Goal: Task Accomplishment & Management: Use online tool/utility

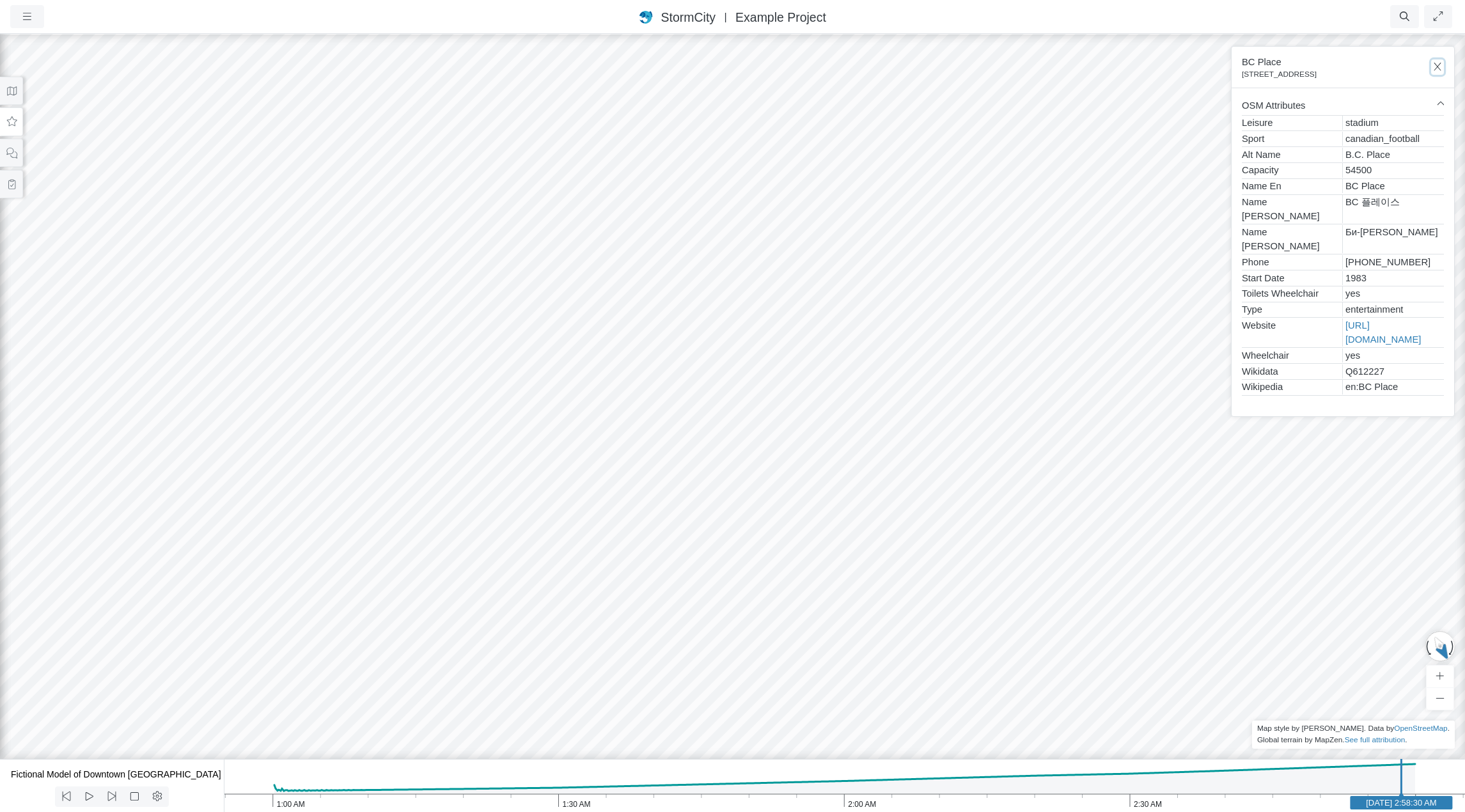
click at [1438, 69] on icon "button" at bounding box center [1438, 67] width 12 height 10
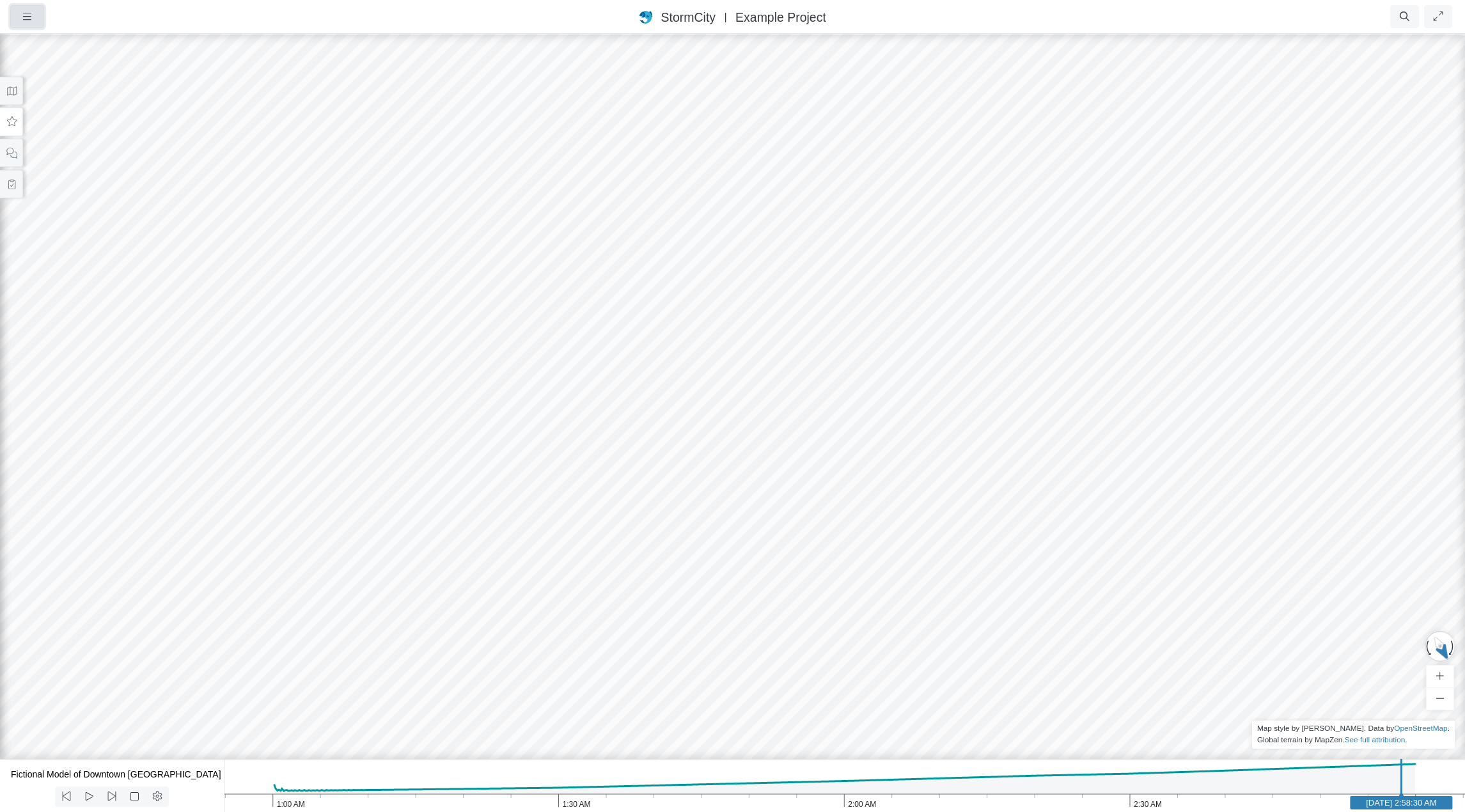
click at [28, 16] on icon "button" at bounding box center [27, 16] width 8 height 7
click at [41, 41] on link "Projects" at bounding box center [61, 43] width 101 height 19
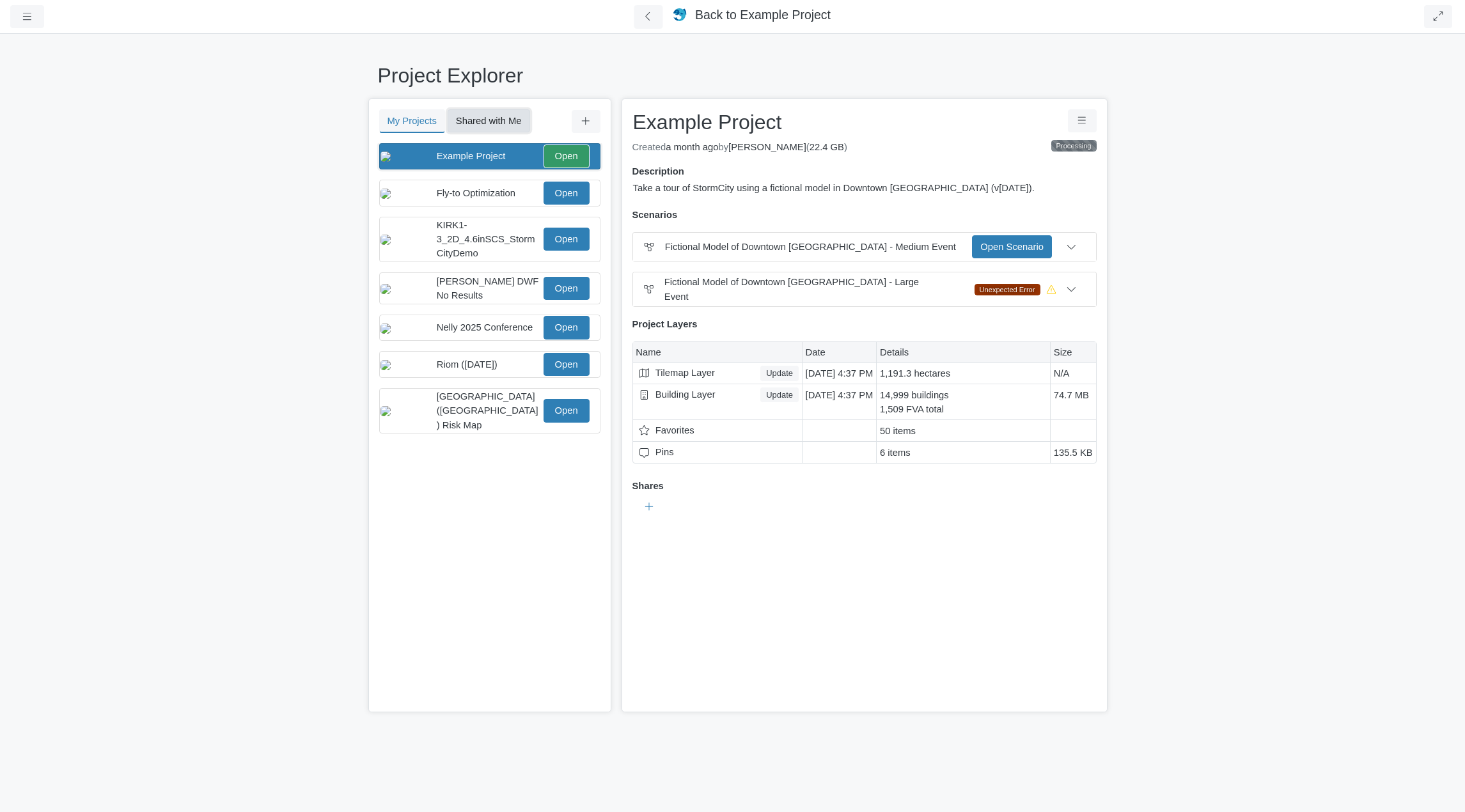
click at [482, 119] on button "Shared with Me" at bounding box center [489, 121] width 82 height 23
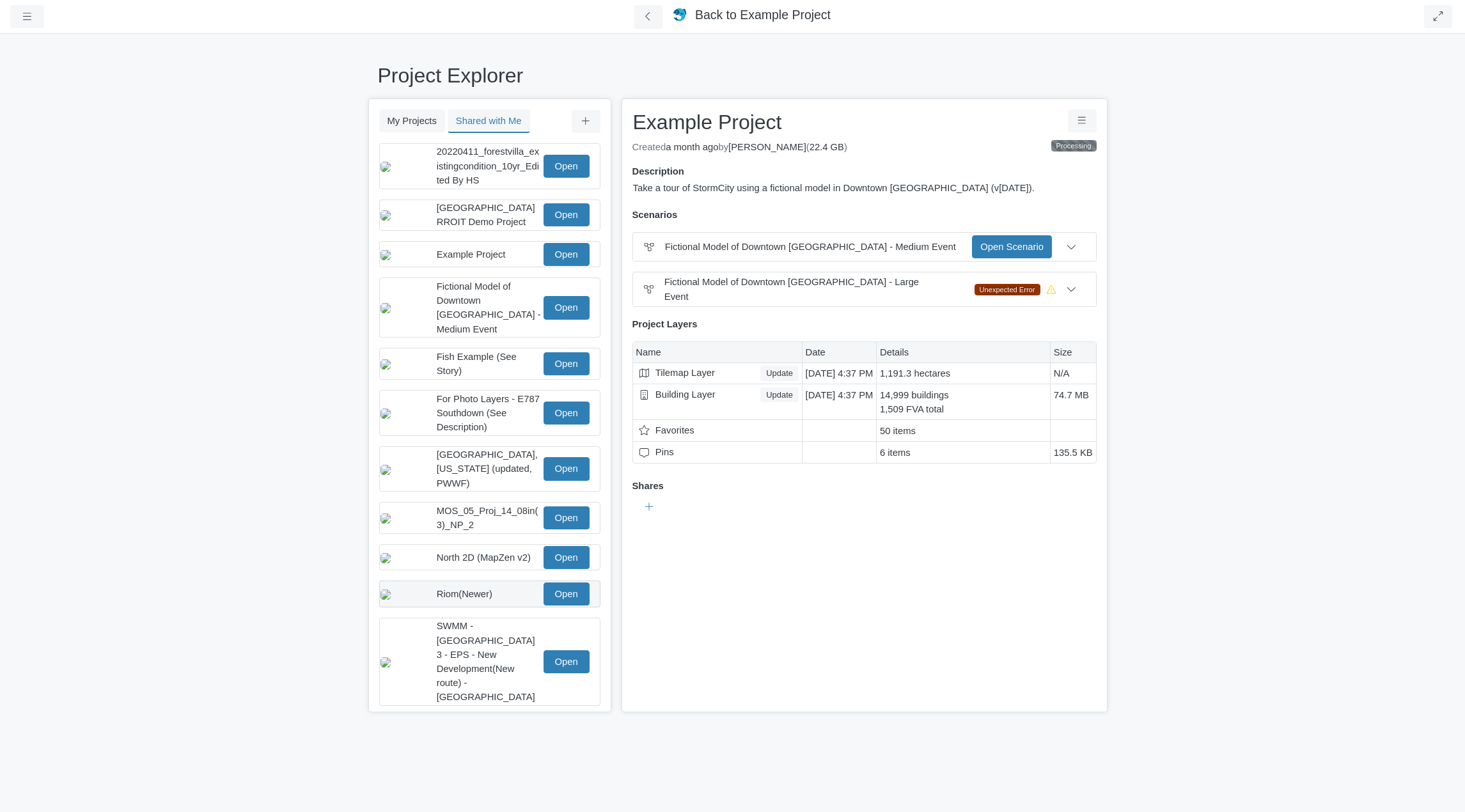
click at [497, 592] on div "Riom(Newer)" at bounding box center [489, 594] width 104 height 14
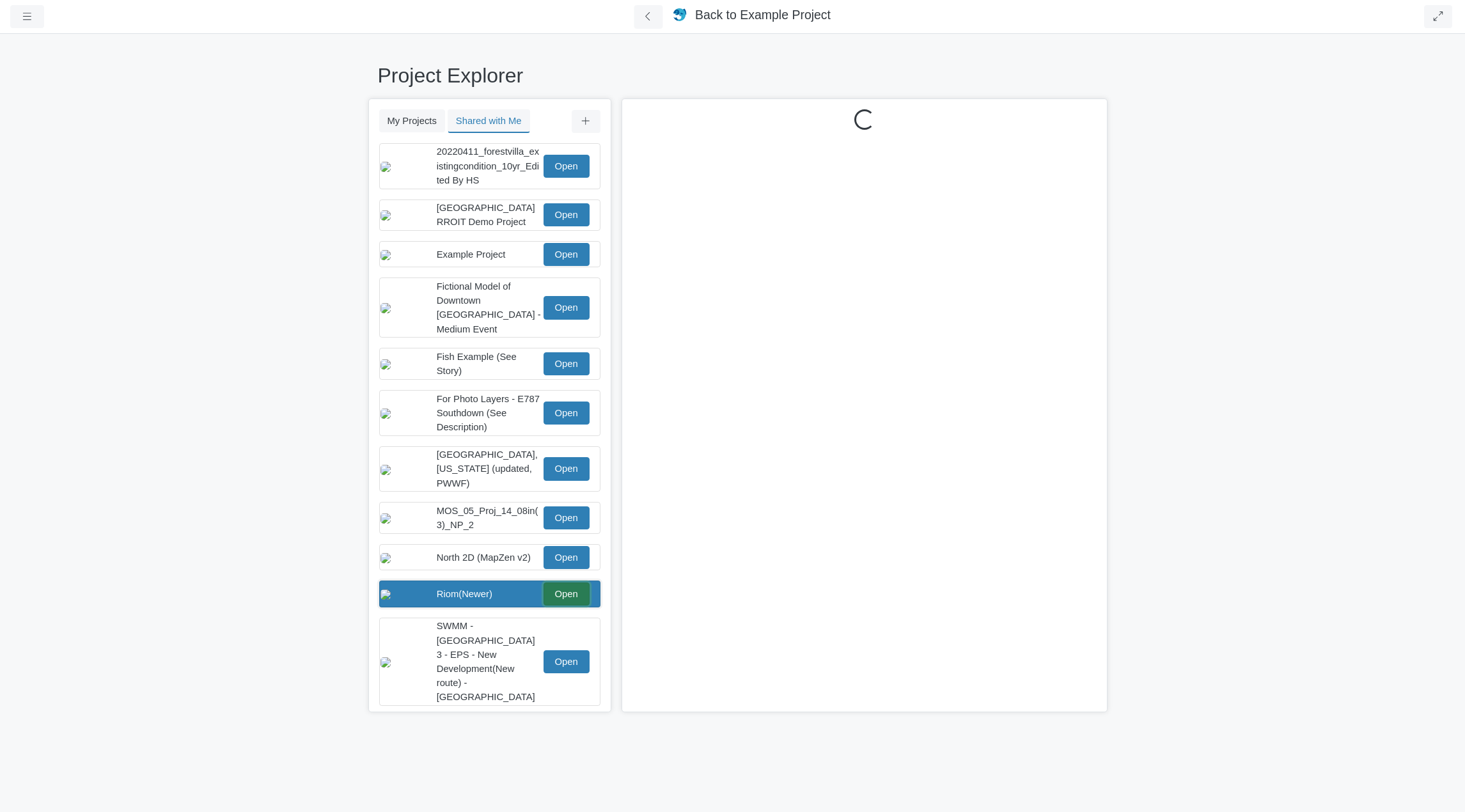
click at [571, 586] on link "Open" at bounding box center [566, 594] width 46 height 23
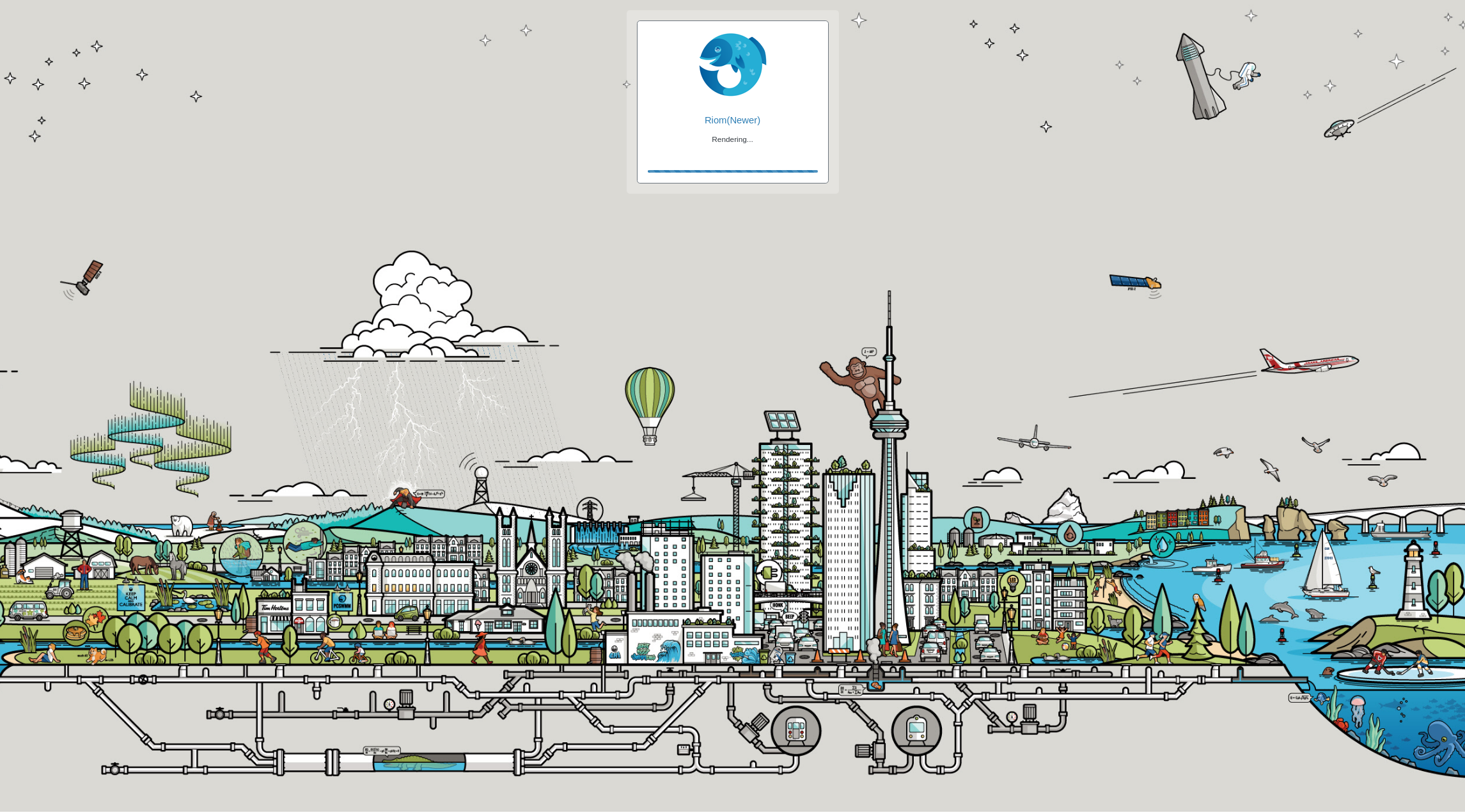
checkbox input "true"
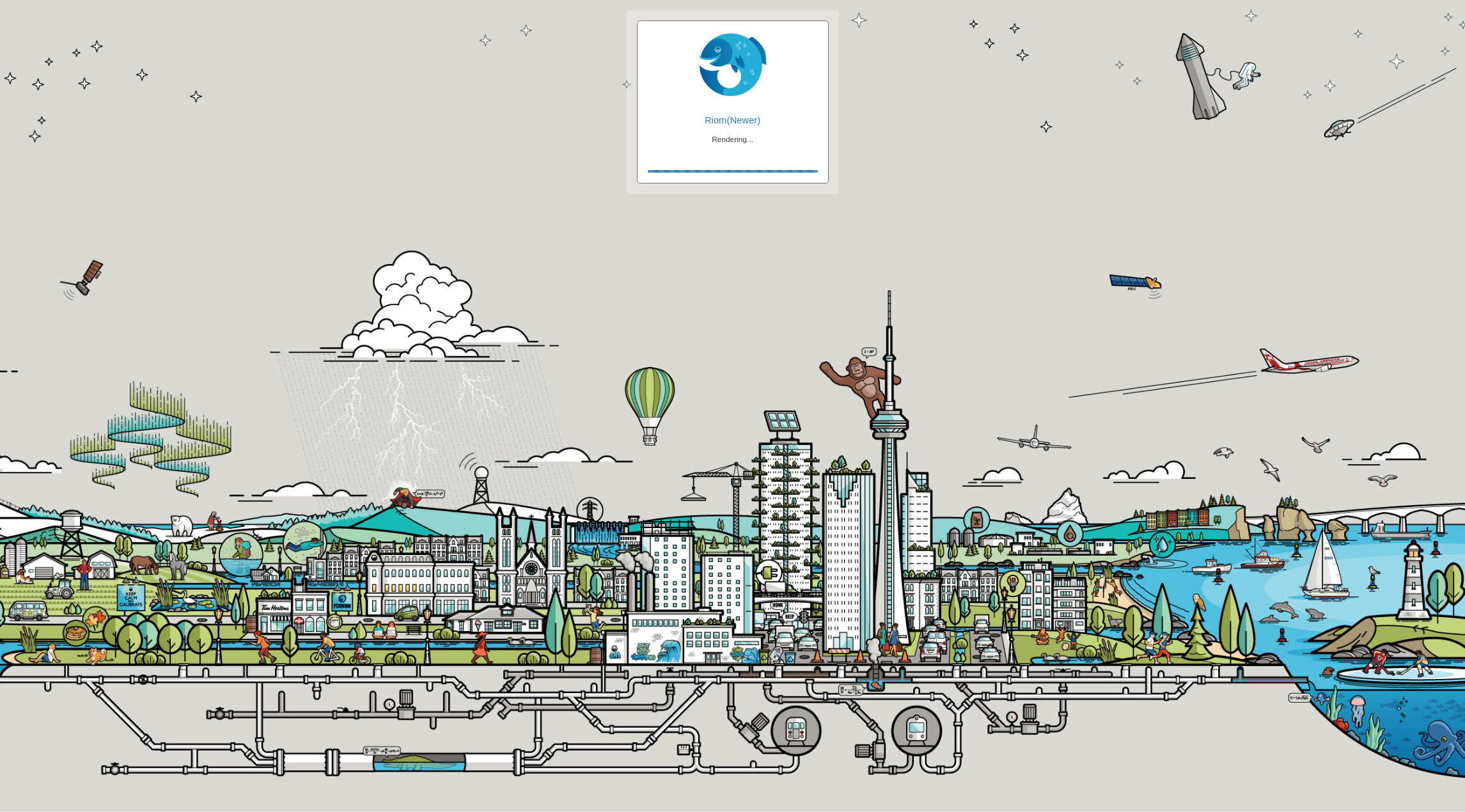
checkbox input "true"
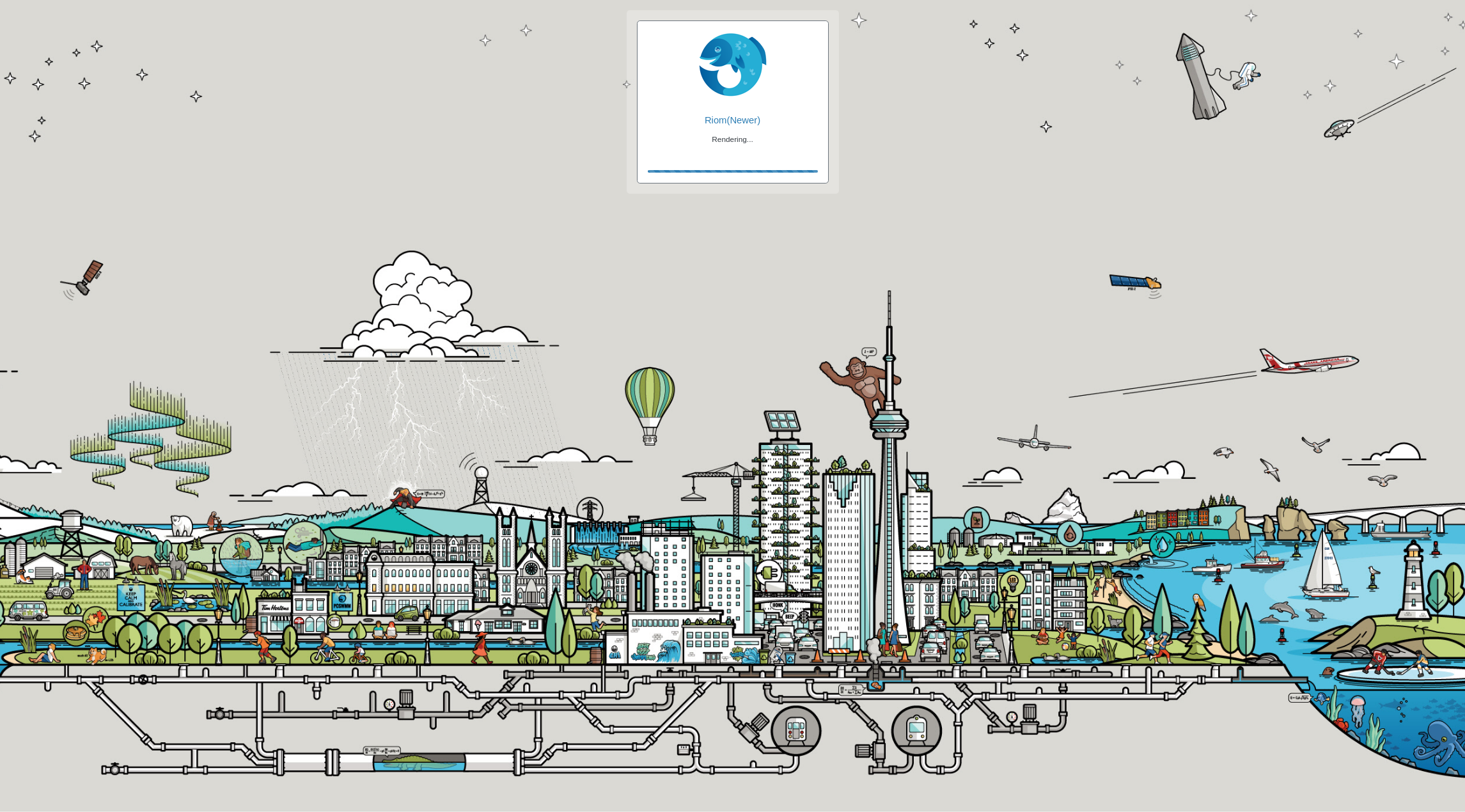
checkbox input "false"
checkbox input "true"
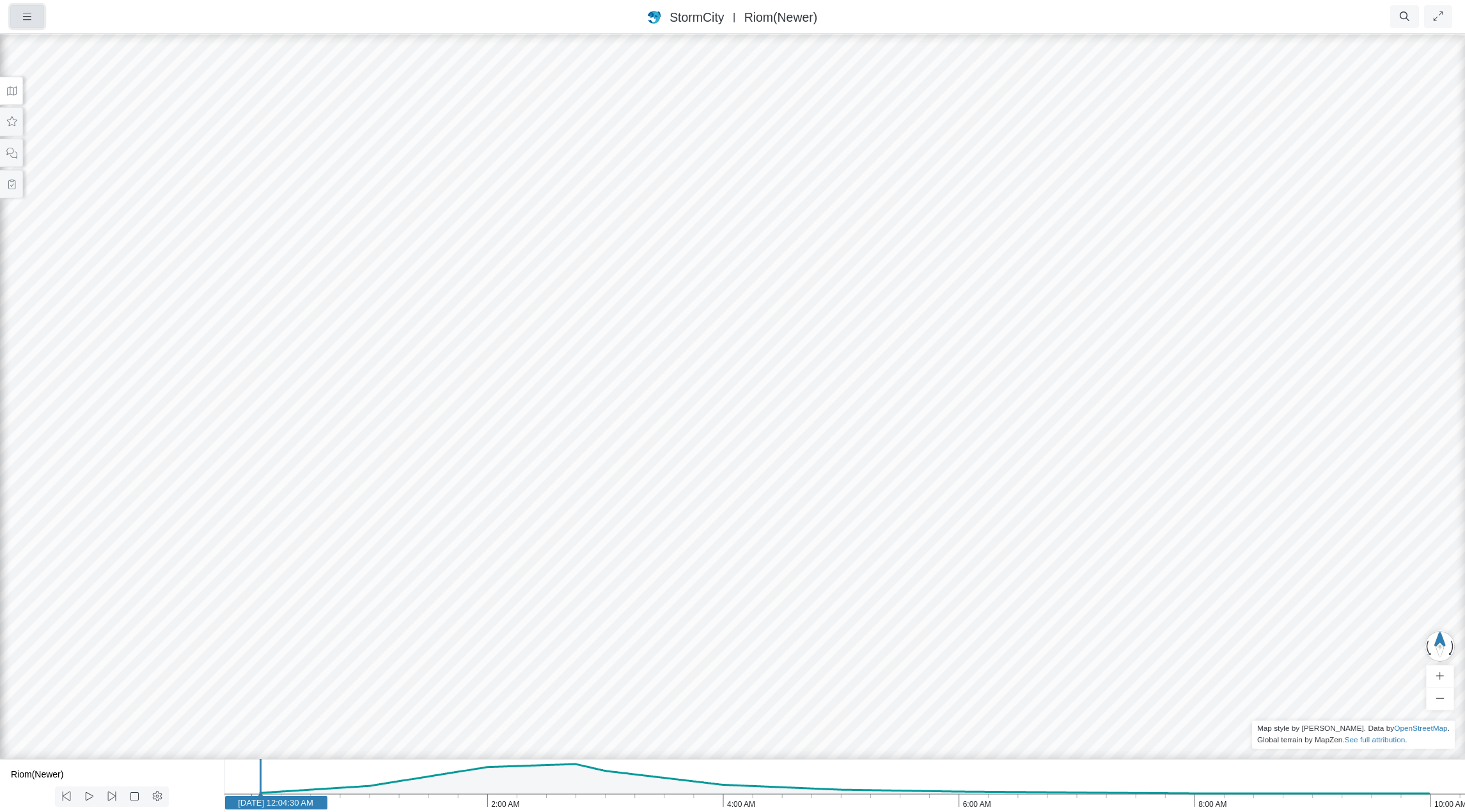
click at [33, 19] on button "button" at bounding box center [27, 16] width 34 height 23
click at [49, 39] on link "Projects" at bounding box center [61, 43] width 101 height 19
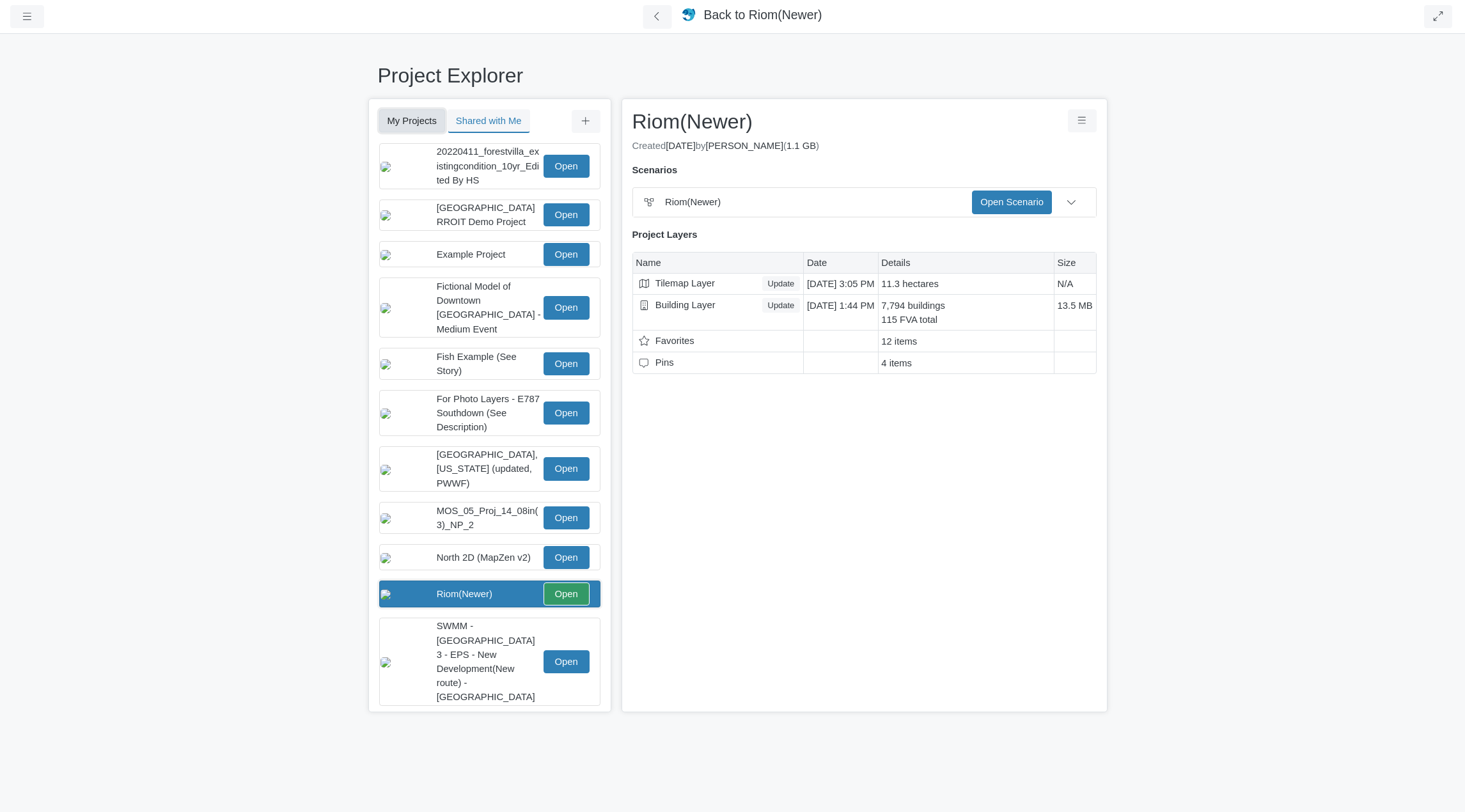
click at [415, 115] on button "My Projects" at bounding box center [412, 121] width 66 height 23
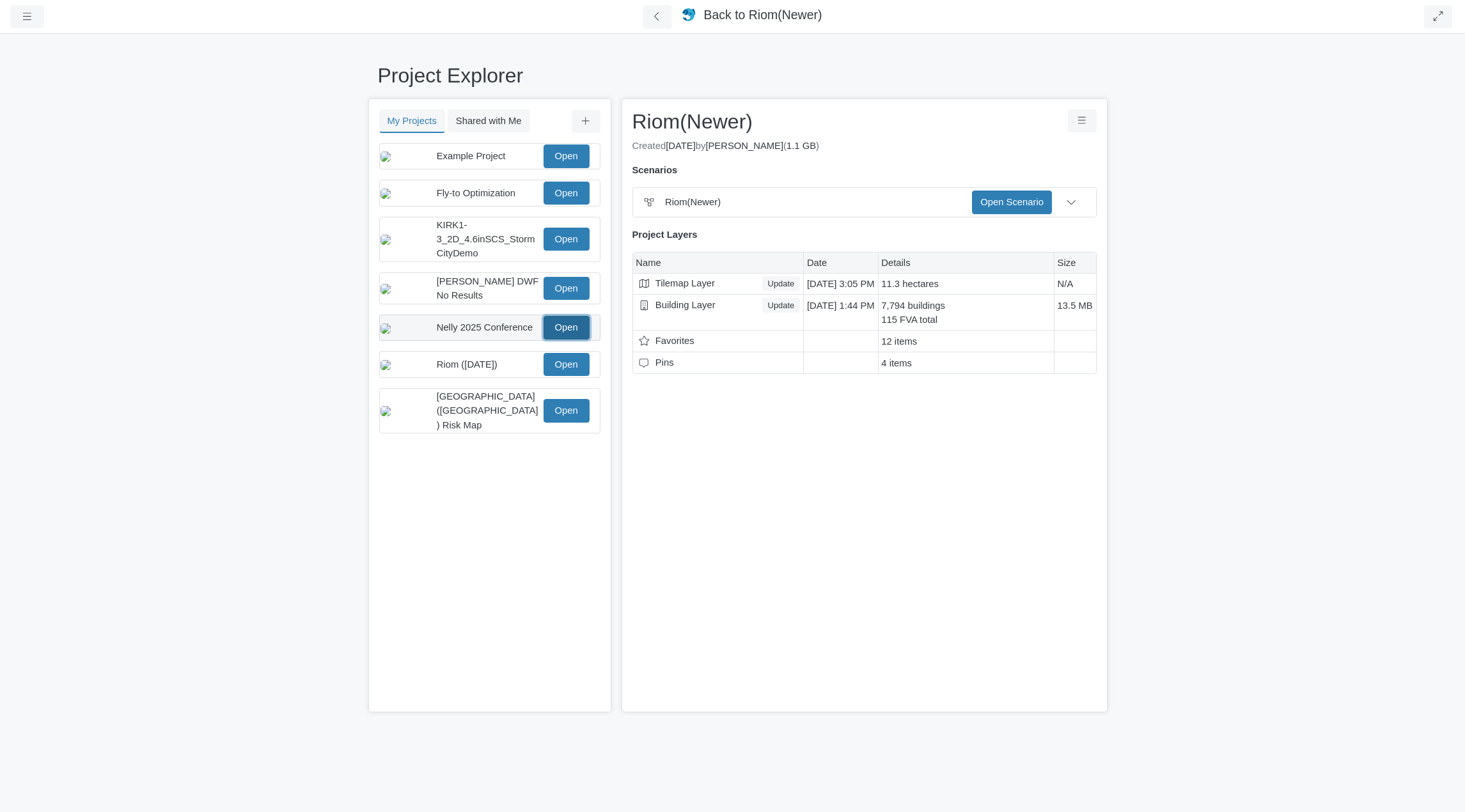
click at [562, 339] on link "Open" at bounding box center [566, 327] width 46 height 23
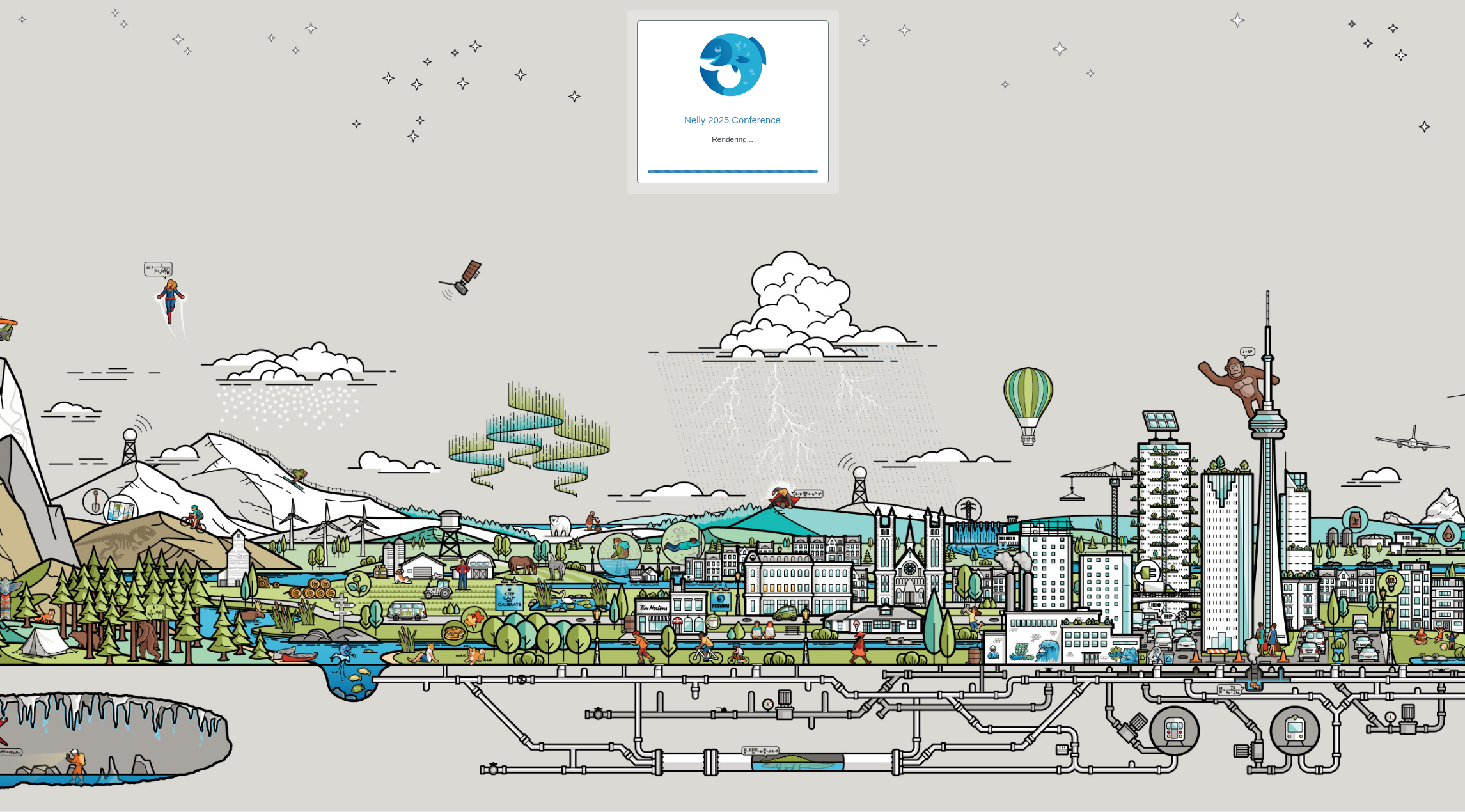
checkbox input "true"
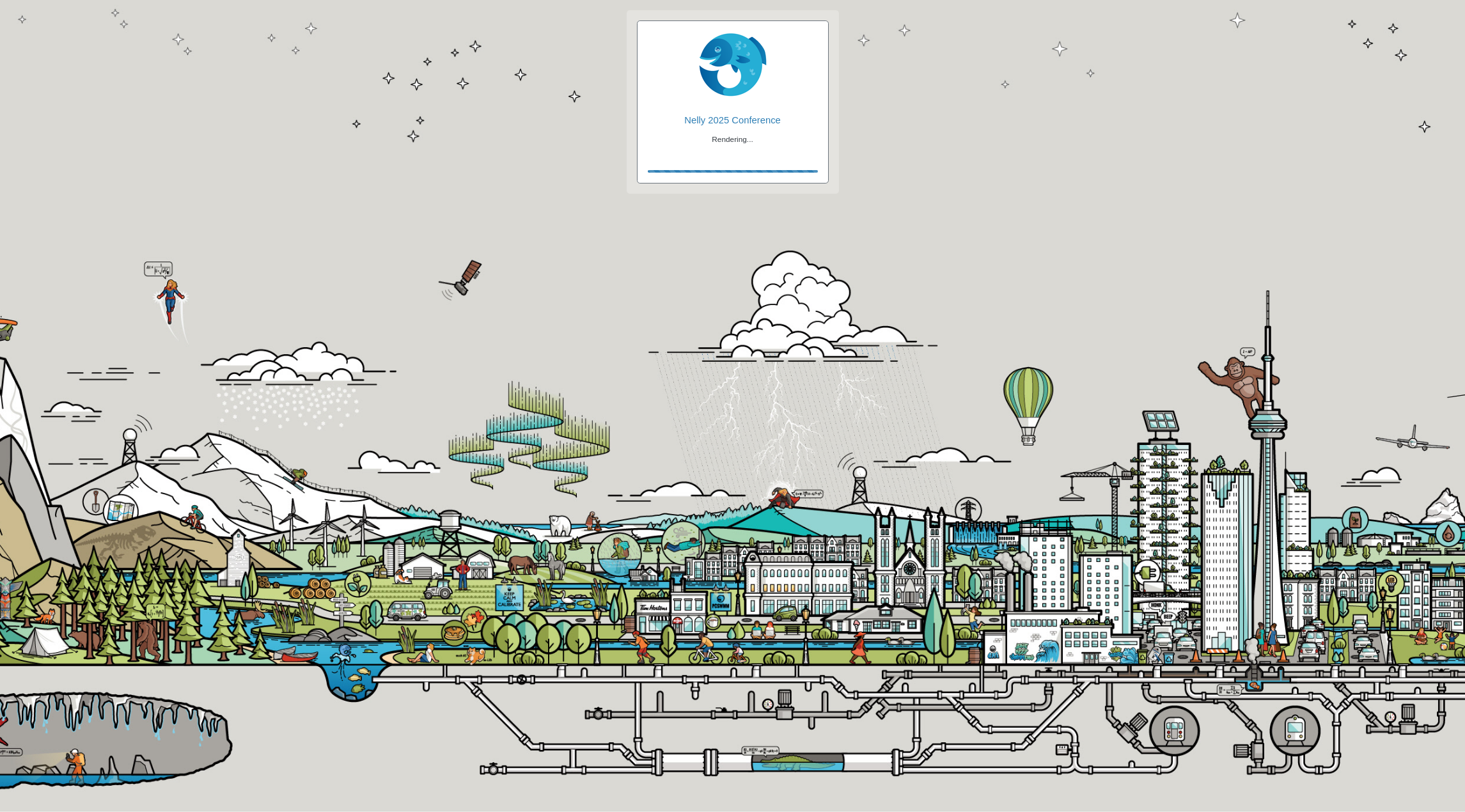
checkbox input "true"
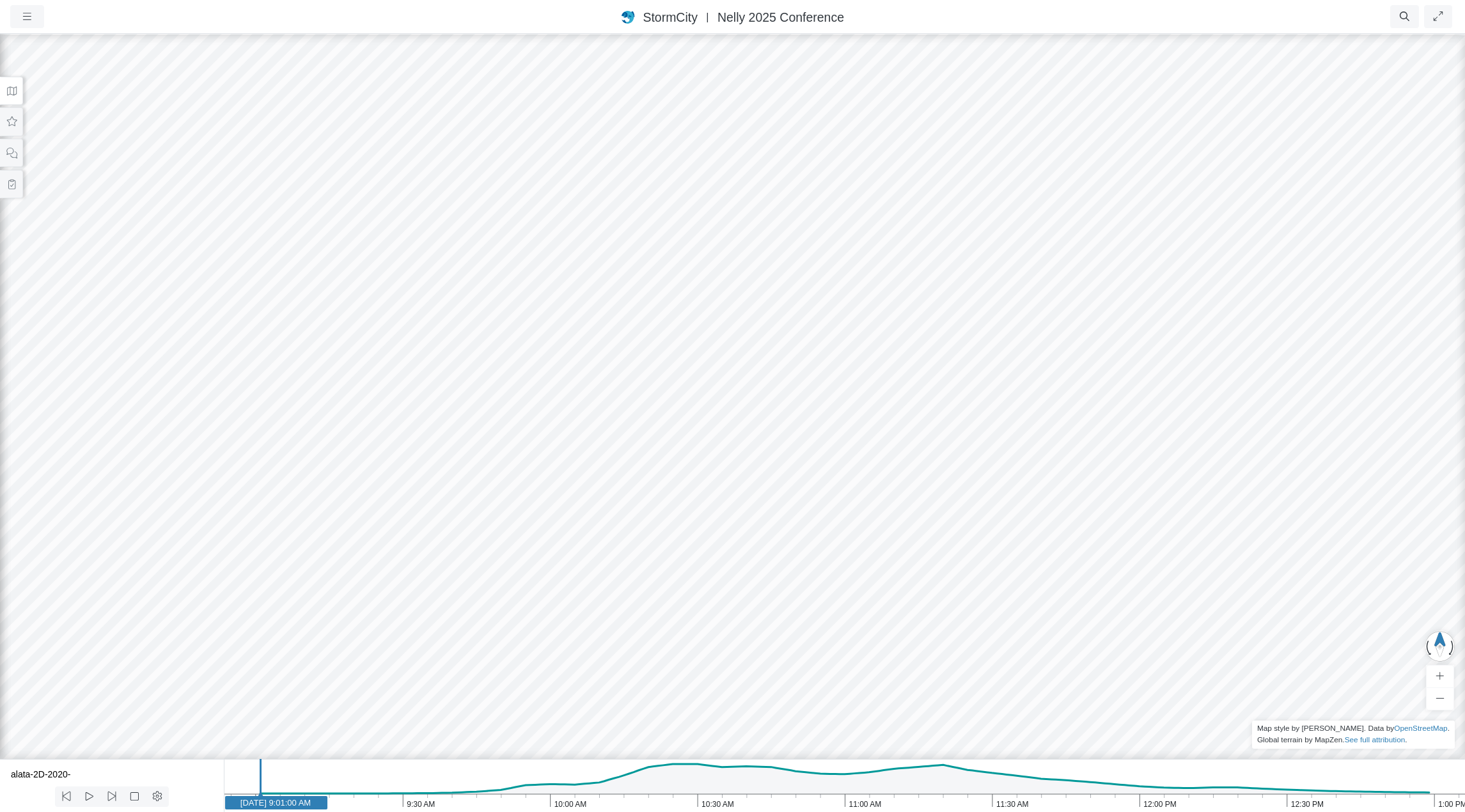
drag, startPoint x: 638, startPoint y: 297, endPoint x: 1056, endPoint y: 511, distance: 469.6
click at [1056, 511] on div at bounding box center [732, 423] width 1465 height 780
drag, startPoint x: 1017, startPoint y: 471, endPoint x: 640, endPoint y: 206, distance: 460.8
drag, startPoint x: 1023, startPoint y: 493, endPoint x: 888, endPoint y: 465, distance: 137.9
drag, startPoint x: 1016, startPoint y: 541, endPoint x: 996, endPoint y: 570, distance: 35.2
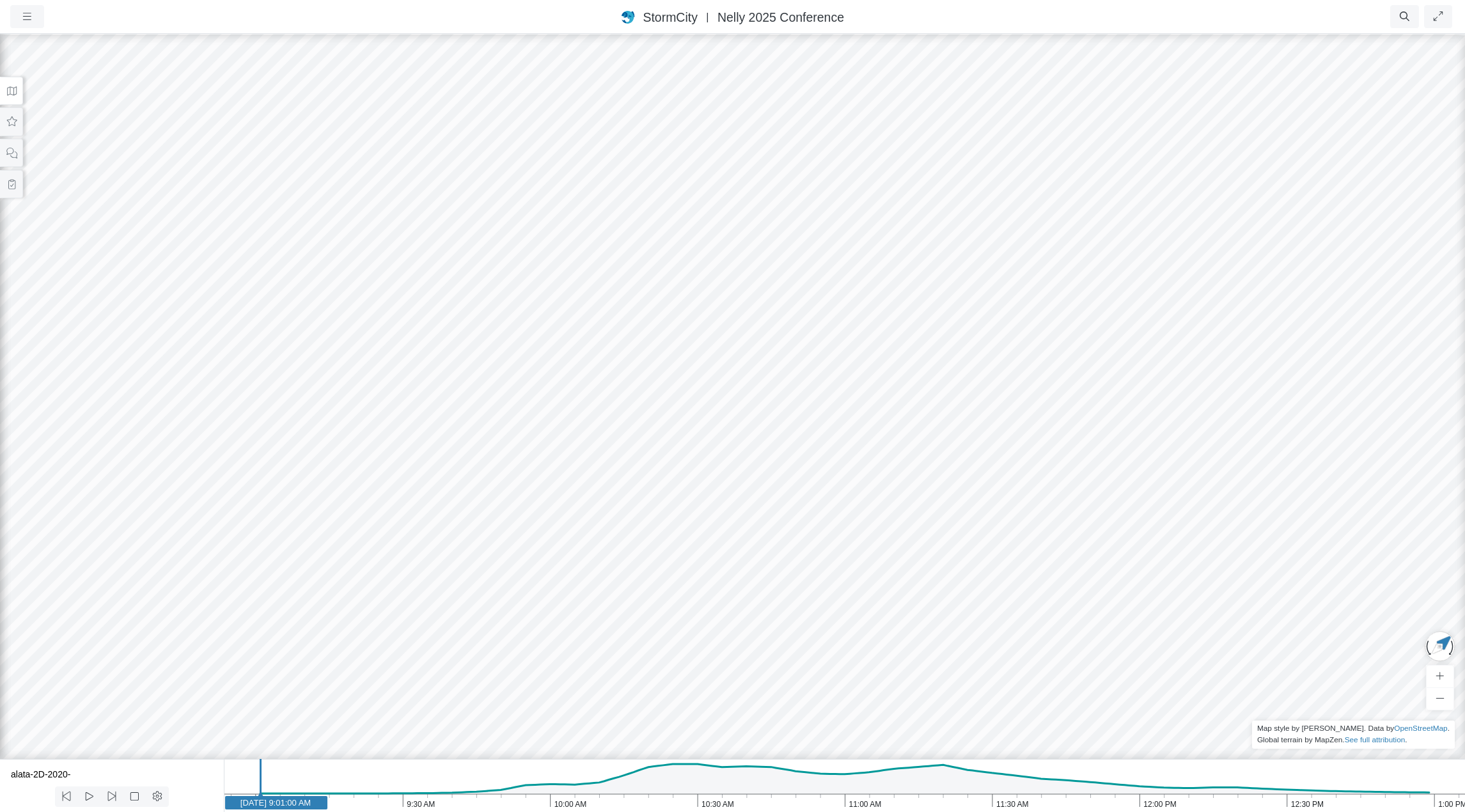
click at [11, 98] on button at bounding box center [11, 91] width 23 height 28
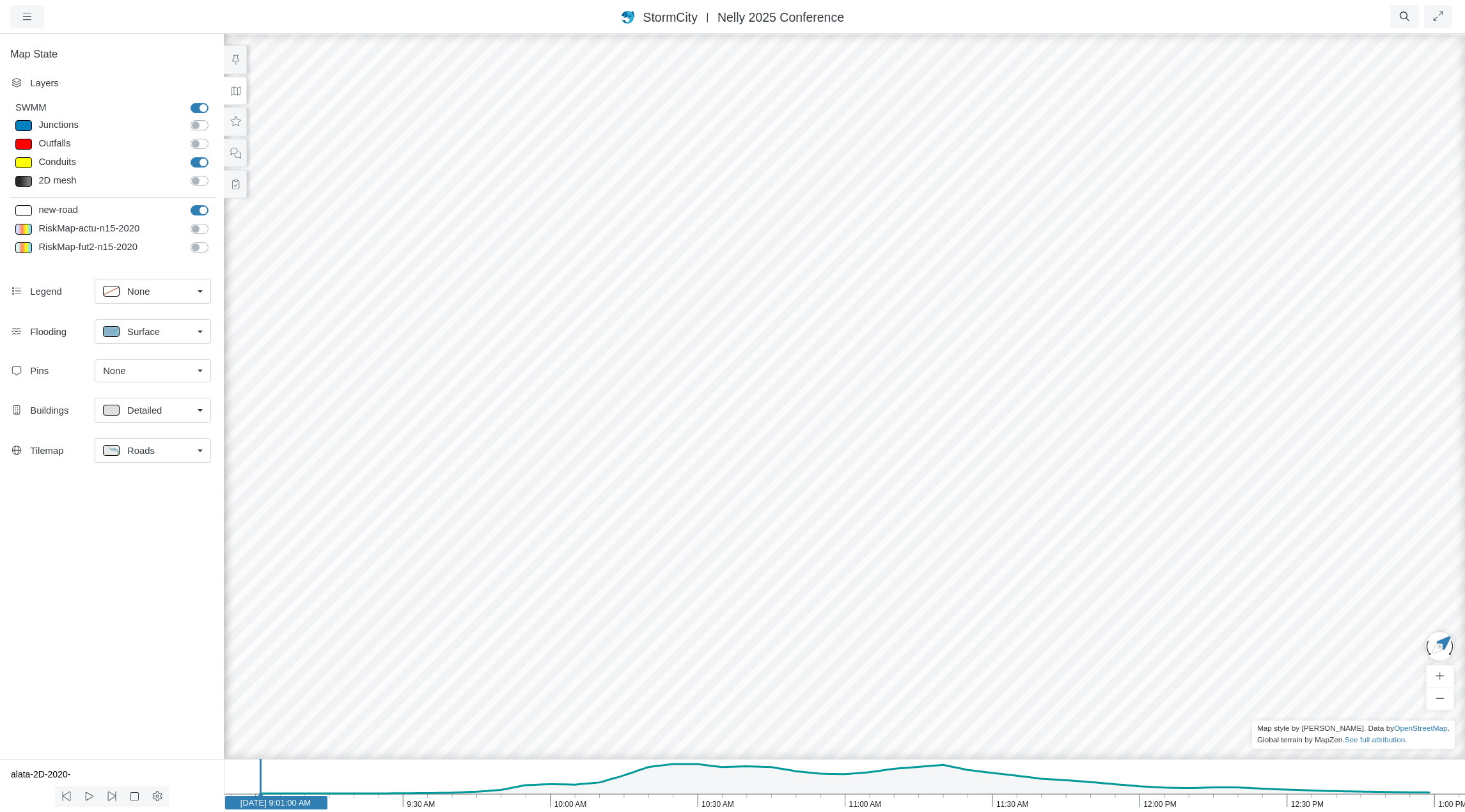
click at [201, 454] on link "Roads" at bounding box center [152, 450] width 116 height 25
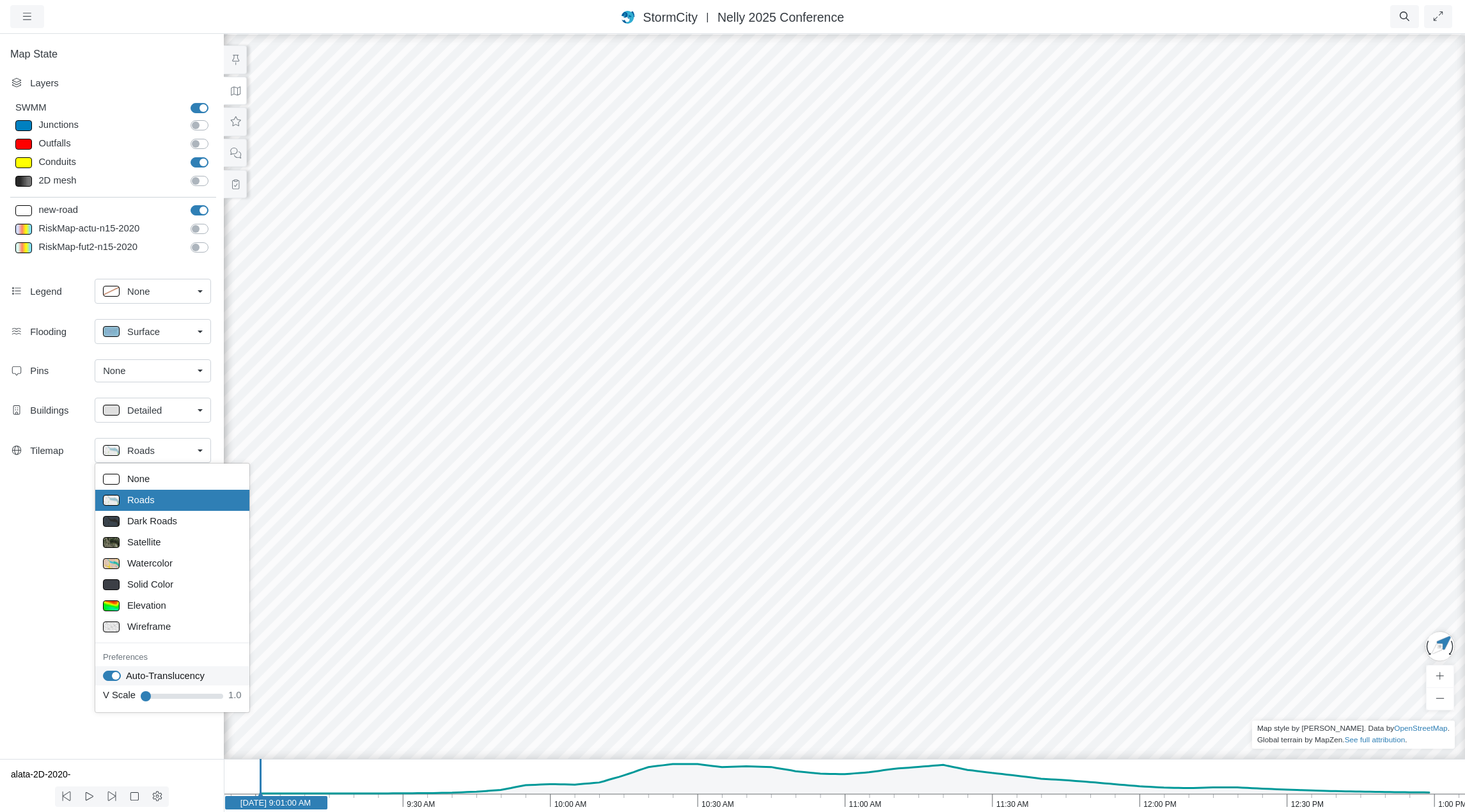
click at [126, 676] on label "Auto-Translucency" at bounding box center [165, 676] width 79 height 14
checkbox input "false"
drag, startPoint x: 809, startPoint y: 302, endPoint x: 1073, endPoint y: 520, distance: 342.4
click at [1073, 521] on div at bounding box center [844, 423] width 1465 height 780
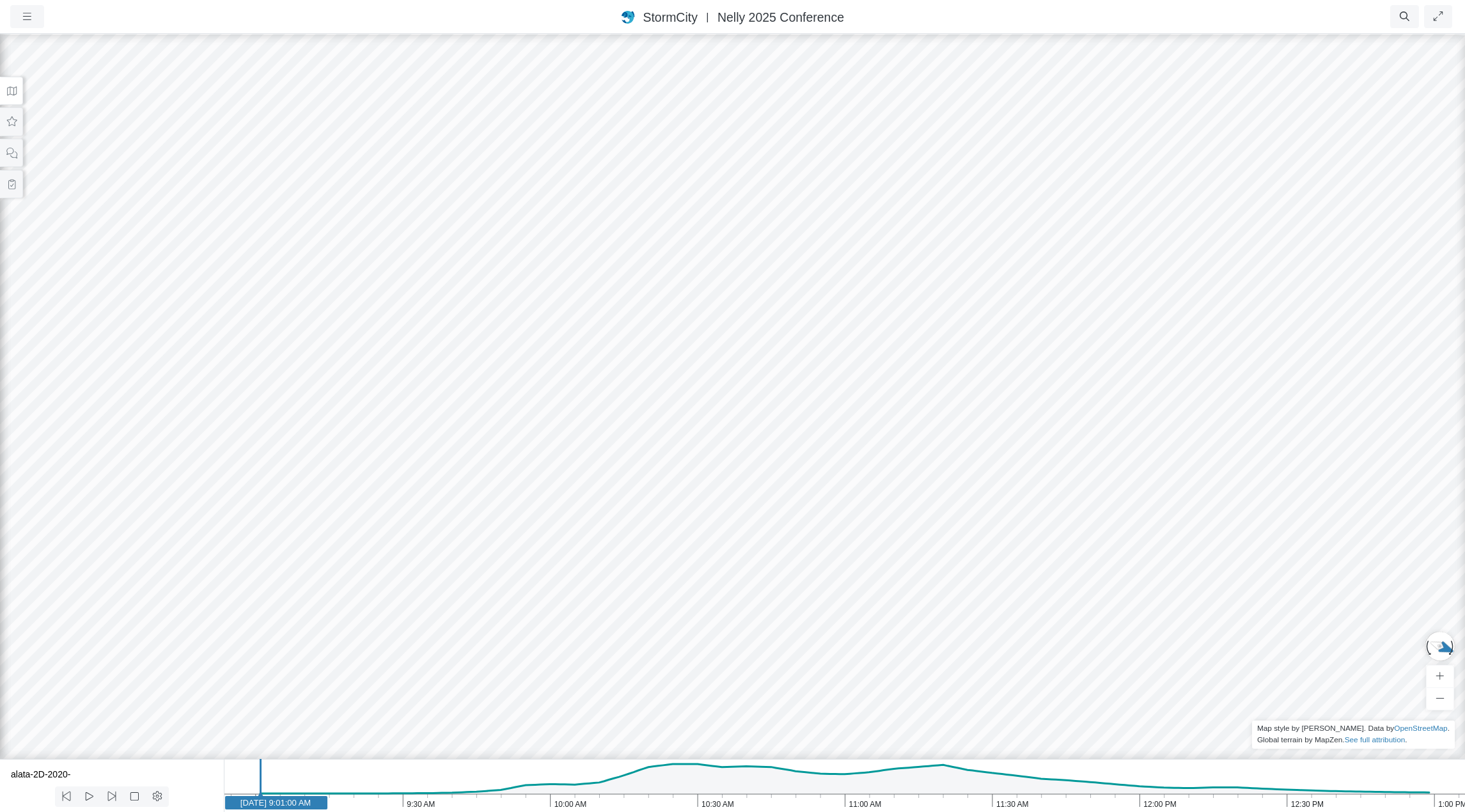
drag, startPoint x: 898, startPoint y: 454, endPoint x: 629, endPoint y: 416, distance: 271.7
drag, startPoint x: 882, startPoint y: 520, endPoint x: 968, endPoint y: 511, distance: 86.5
click at [690, 771] on icon "1:00 PM 12:30 PM 12:00 PM 11:30 AM 11:00 AM 10:30 AM 10:00 AM 9:30 AM 9:00 AM J…" at bounding box center [845, 786] width 1242 height 53
click at [947, 770] on icon "1:00 PM 12:30 PM 12:00 PM 11:30 AM 11:00 AM 10:30 AM 10:00 AM 9:30 AM 9:00 AM J…" at bounding box center [845, 786] width 1242 height 53
click at [885, 779] on icon "1:00 PM 12:30 PM 12:00 PM 11:30 AM 11:00 AM 10:30 AM 10:00 AM 9:30 AM 9:00 AM J…" at bounding box center [845, 786] width 1242 height 53
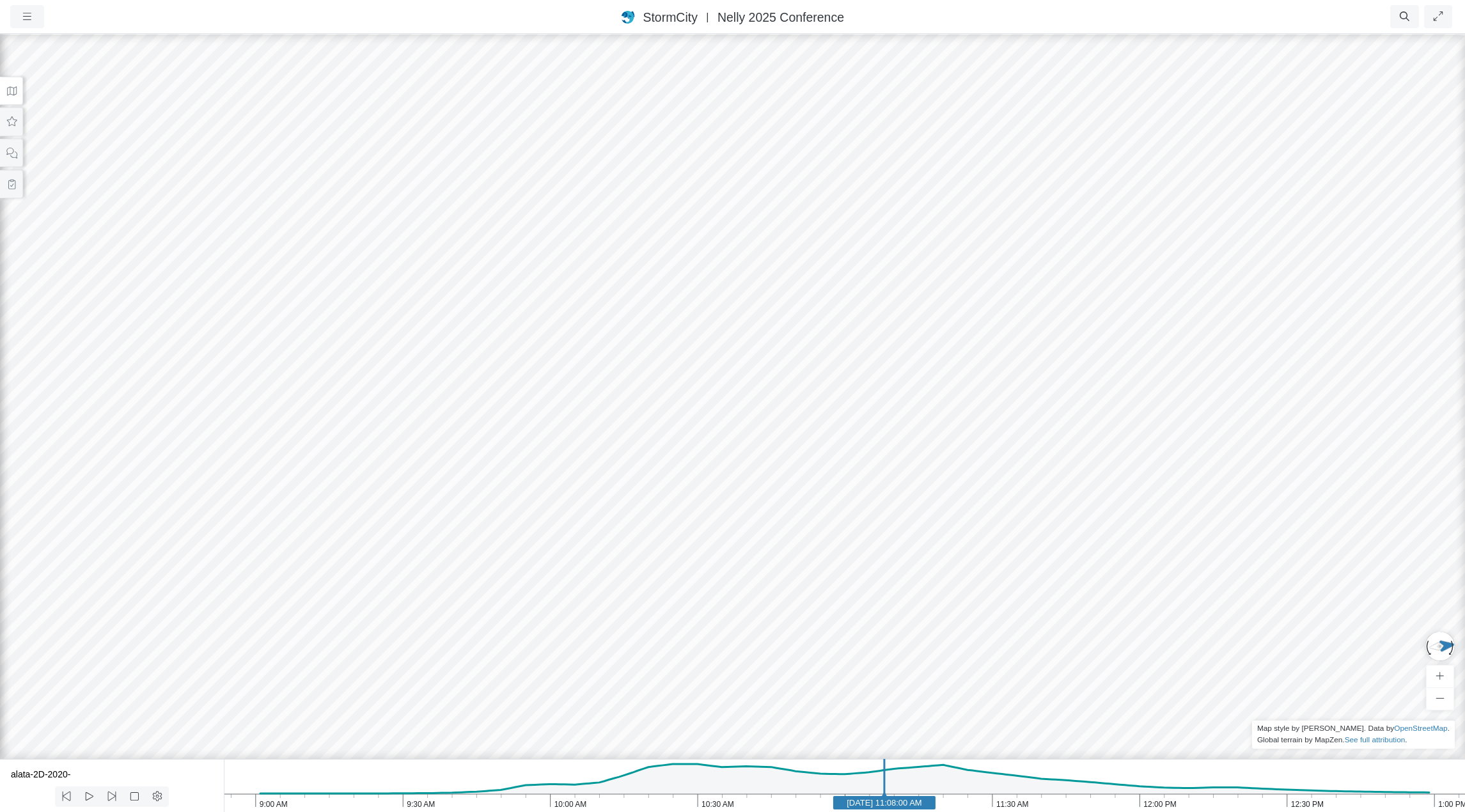
click at [801, 778] on icon "1:00 PM 12:30 PM 12:00 PM 11:30 AM 11:00 AM 10:30 AM 10:00 AM 9:30 AM 9:00 AM J…" at bounding box center [845, 786] width 1242 height 53
click at [739, 781] on icon "1:00 PM 12:30 PM 12:00 PM 11:30 AM 11:00 AM 10:30 AM 10:00 AM 9:30 AM 9:00 AM J…" at bounding box center [845, 786] width 1242 height 53
drag, startPoint x: 691, startPoint y: 779, endPoint x: 673, endPoint y: 779, distance: 18.0
click at [688, 779] on icon "1:00 PM 12:30 PM 12:00 PM 11:30 AM 11:00 AM 10:30 AM 10:00 AM 9:30 AM 9:00 AM J…" at bounding box center [845, 786] width 1242 height 53
click at [655, 777] on icon "1:00 PM 12:30 PM 12:00 PM 11:30 AM 11:00 AM 10:30 AM 10:00 AM 9:30 AM 9:00 AM J…" at bounding box center [845, 786] width 1242 height 53
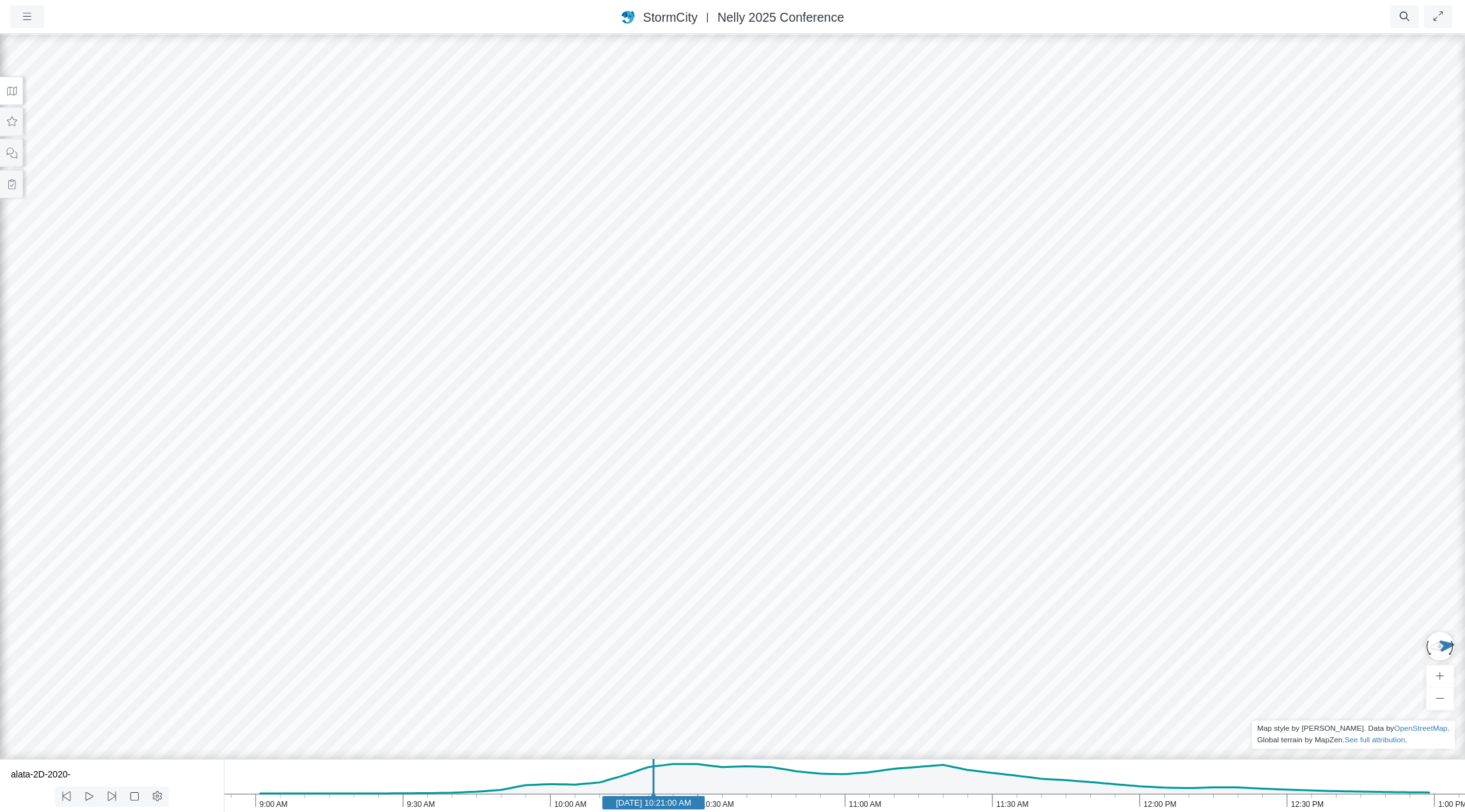
click at [694, 774] on icon "1:00 PM 12:30 PM 12:00 PM 11:30 AM 11:00 AM 10:30 AM 10:00 AM 9:30 AM 9:00 AM J…" at bounding box center [845, 786] width 1242 height 53
drag, startPoint x: 988, startPoint y: 551, endPoint x: 888, endPoint y: 550, distance: 100.0
drag, startPoint x: 1221, startPoint y: 481, endPoint x: 402, endPoint y: 565, distance: 823.3
click at [388, 577] on div at bounding box center [732, 423] width 1465 height 780
drag, startPoint x: 888, startPoint y: 482, endPoint x: 1071, endPoint y: 502, distance: 184.1
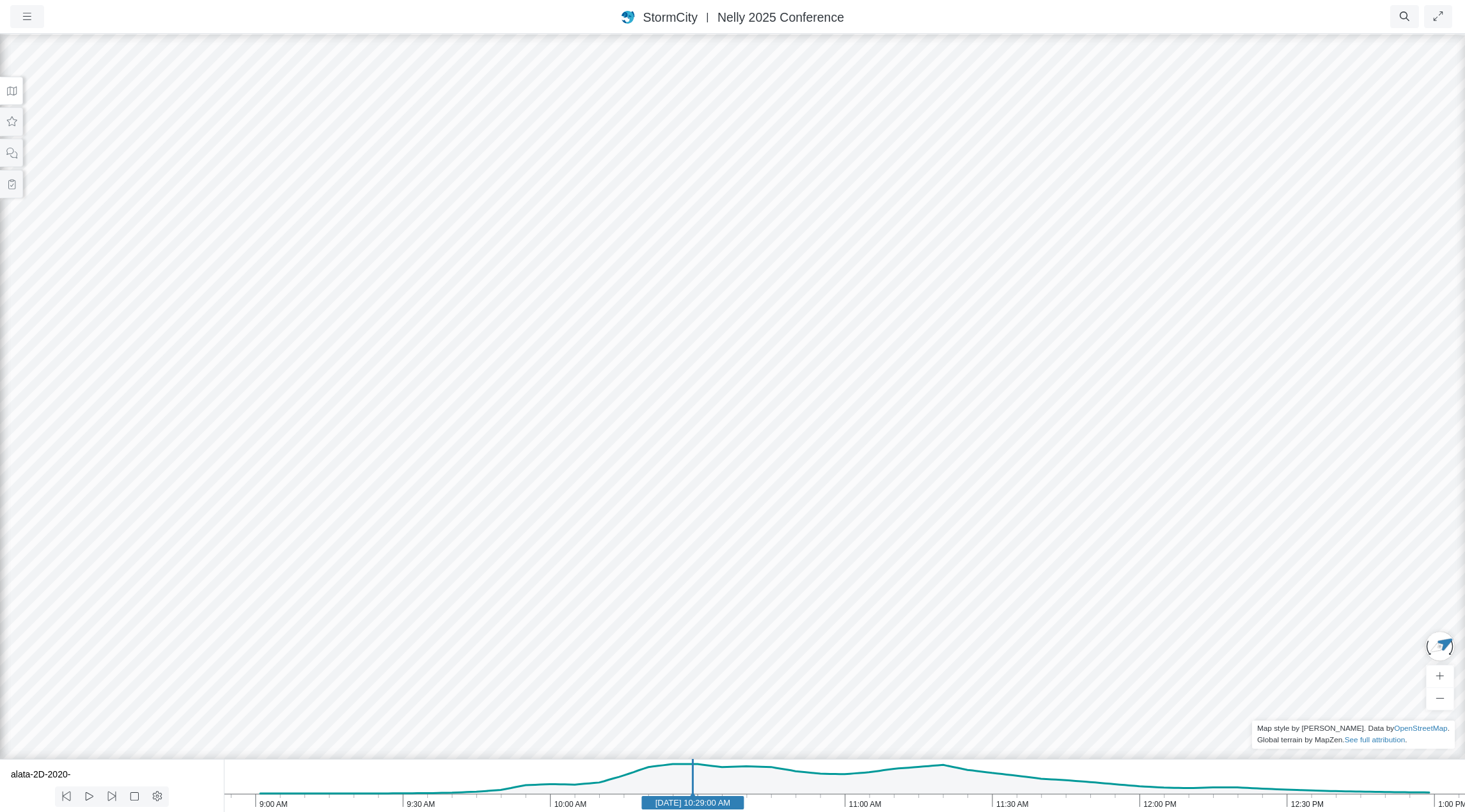
drag, startPoint x: 50, startPoint y: 342, endPoint x: 553, endPoint y: 325, distance: 503.3
click at [560, 330] on div at bounding box center [732, 423] width 1465 height 780
drag, startPoint x: 351, startPoint y: 277, endPoint x: 427, endPoint y: 328, distance: 91.5
drag, startPoint x: 219, startPoint y: 322, endPoint x: 777, endPoint y: 333, distance: 558.1
click at [777, 333] on div at bounding box center [732, 423] width 1465 height 780
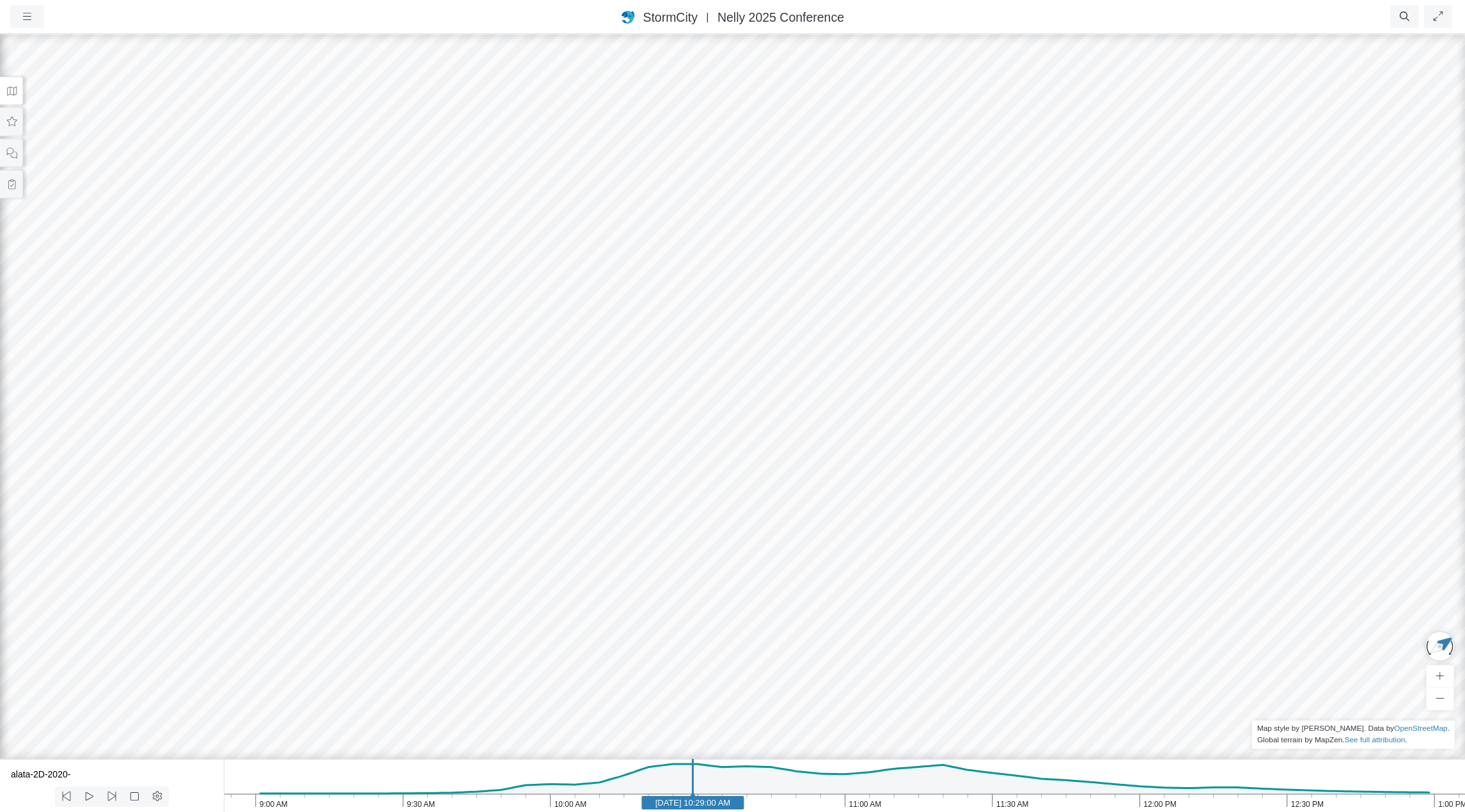
drag, startPoint x: 291, startPoint y: 255, endPoint x: 759, endPoint y: 429, distance: 499.3
click at [759, 429] on div at bounding box center [732, 423] width 1465 height 780
drag, startPoint x: 338, startPoint y: 369, endPoint x: 106, endPoint y: 336, distance: 234.3
drag, startPoint x: 556, startPoint y: 270, endPoint x: 573, endPoint y: 370, distance: 101.4
drag, startPoint x: 874, startPoint y: 268, endPoint x: 21, endPoint y: 201, distance: 855.6
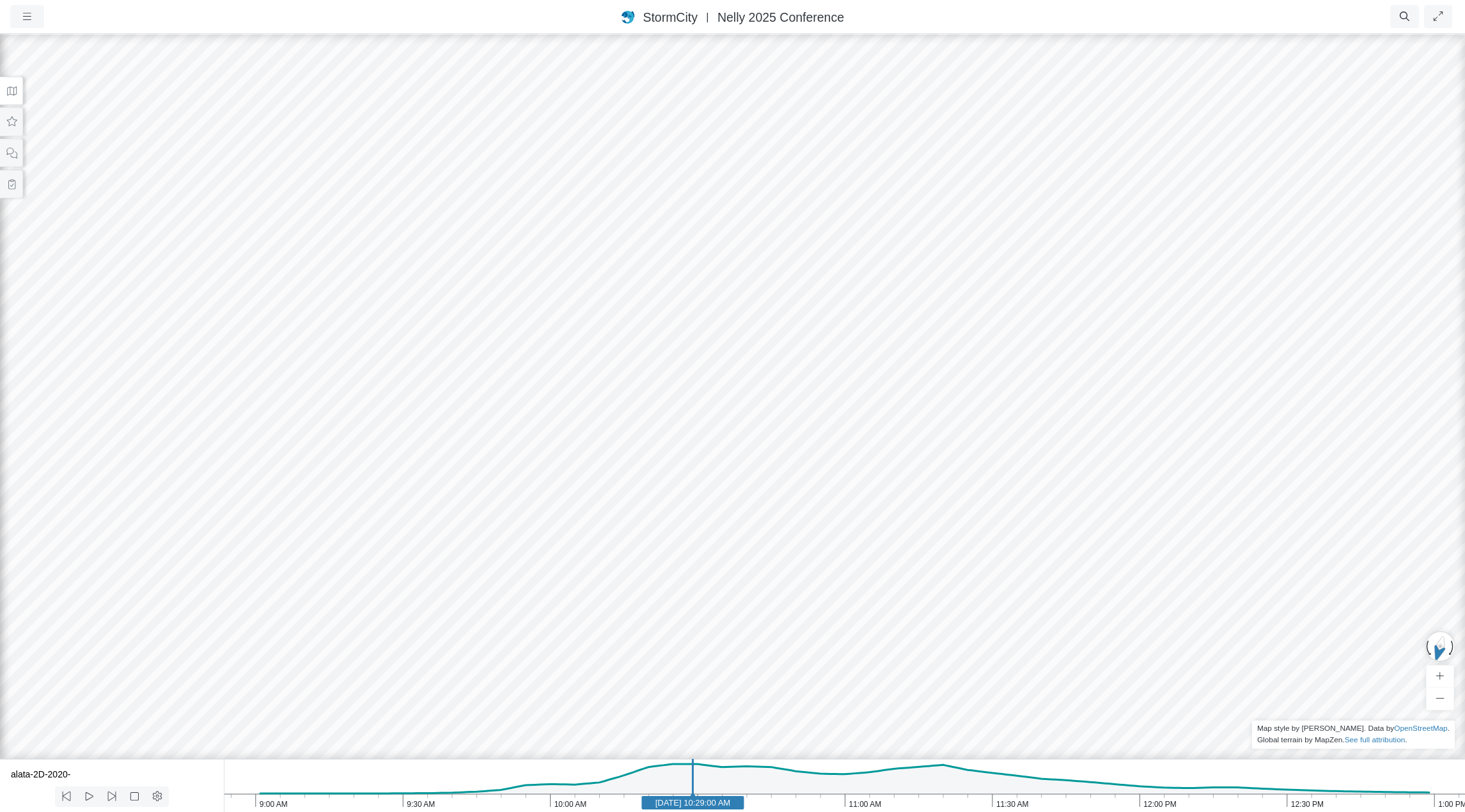
drag, startPoint x: 1002, startPoint y: 251, endPoint x: 1009, endPoint y: 325, distance: 74.3
drag, startPoint x: 1038, startPoint y: 124, endPoint x: 966, endPoint y: 400, distance: 285.2
click at [964, 406] on div at bounding box center [732, 423] width 1465 height 780
drag, startPoint x: 1083, startPoint y: 146, endPoint x: 1026, endPoint y: 317, distance: 180.2
click at [1026, 316] on div at bounding box center [732, 423] width 1465 height 780
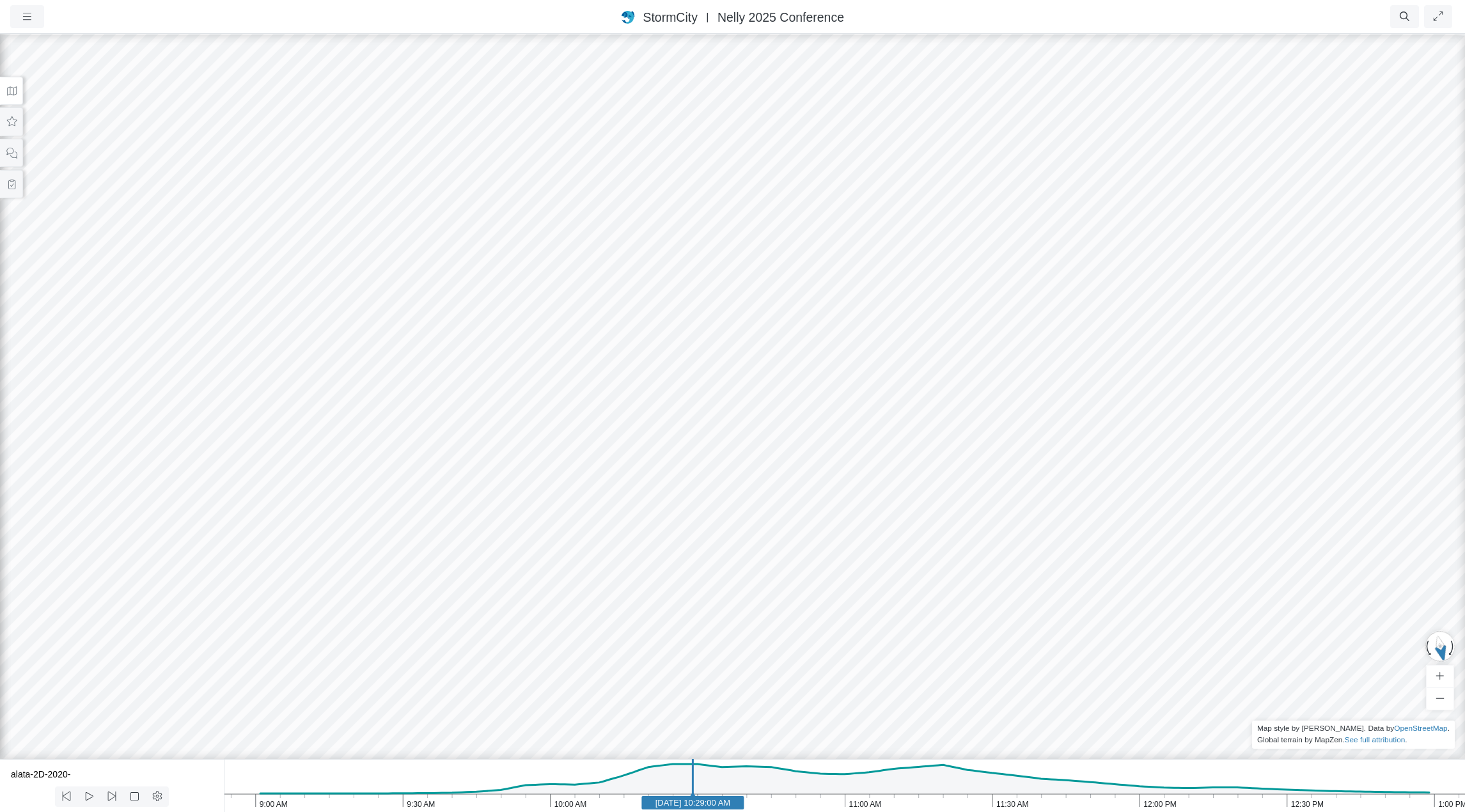
drag, startPoint x: 912, startPoint y: 375, endPoint x: 1251, endPoint y: 338, distance: 341.0
drag, startPoint x: 1094, startPoint y: 291, endPoint x: 971, endPoint y: 201, distance: 152.4
drag, startPoint x: 1141, startPoint y: 361, endPoint x: 943, endPoint y: 416, distance: 205.5
click at [943, 416] on div at bounding box center [732, 423] width 1465 height 780
drag, startPoint x: 1318, startPoint y: 410, endPoint x: 921, endPoint y: 429, distance: 397.5
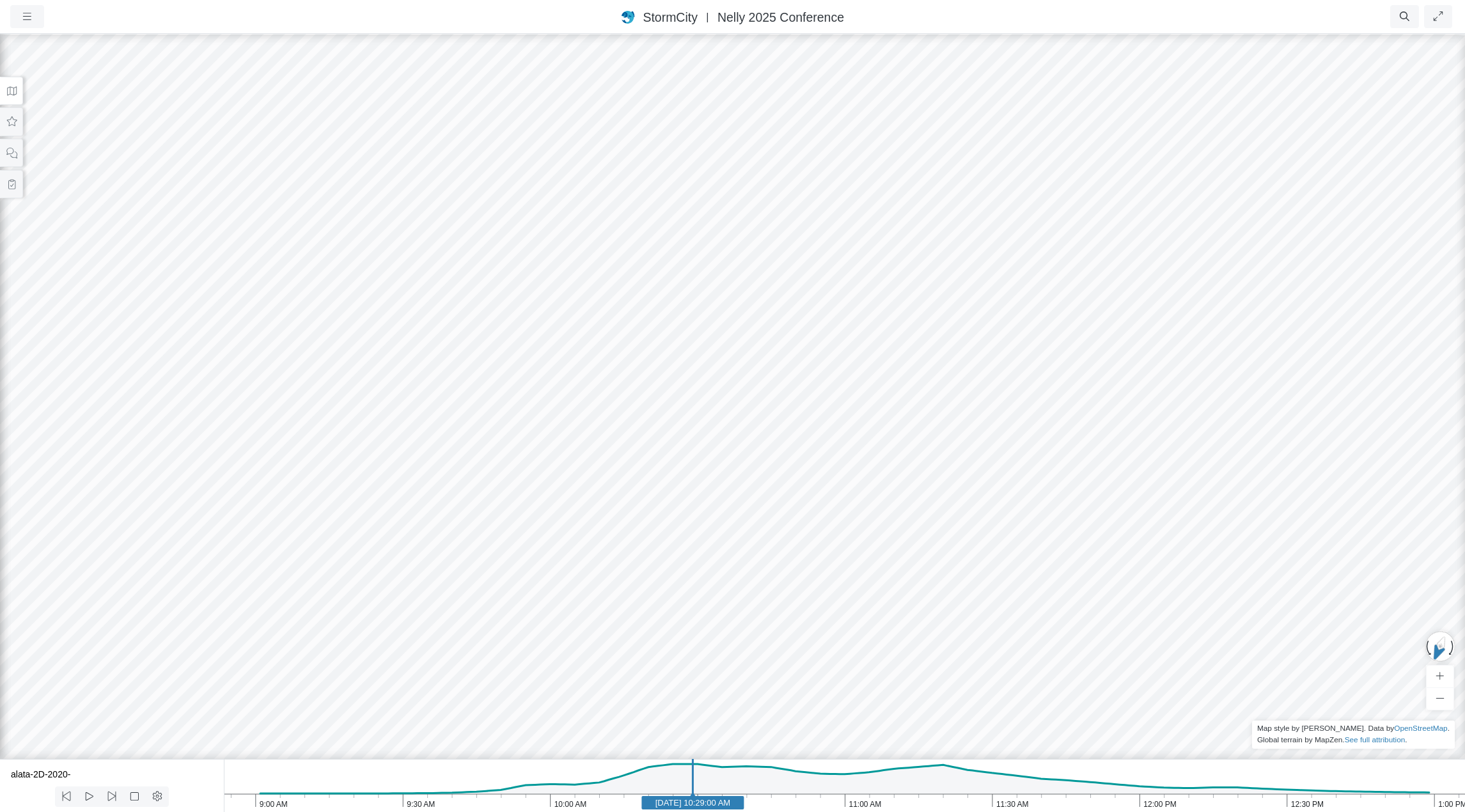
drag, startPoint x: 1202, startPoint y: 490, endPoint x: 426, endPoint y: 313, distance: 795.9
click at [426, 313] on div at bounding box center [732, 423] width 1465 height 780
drag, startPoint x: 1079, startPoint y: 409, endPoint x: 891, endPoint y: 406, distance: 188.0
drag, startPoint x: 1148, startPoint y: 394, endPoint x: 969, endPoint y: 391, distance: 179.0
click at [969, 391] on div at bounding box center [732, 423] width 1465 height 780
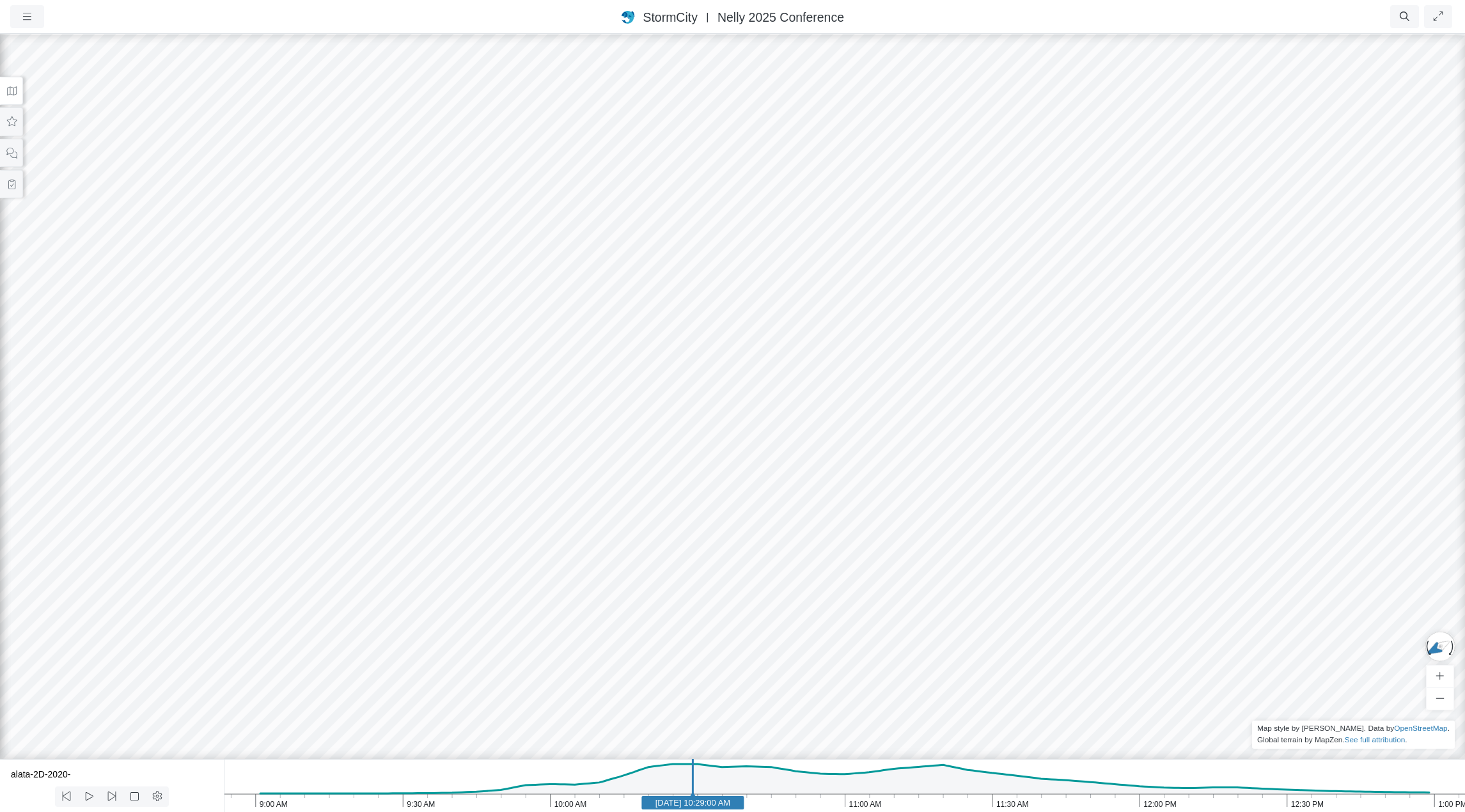
drag, startPoint x: 991, startPoint y: 381, endPoint x: 918, endPoint y: 385, distance: 73.1
drag, startPoint x: 1074, startPoint y: 391, endPoint x: 703, endPoint y: 373, distance: 371.4
click at [703, 373] on div at bounding box center [732, 423] width 1465 height 780
drag, startPoint x: 1081, startPoint y: 451, endPoint x: 899, endPoint y: 454, distance: 182.0
drag, startPoint x: 922, startPoint y: 464, endPoint x: 777, endPoint y: 481, distance: 146.0
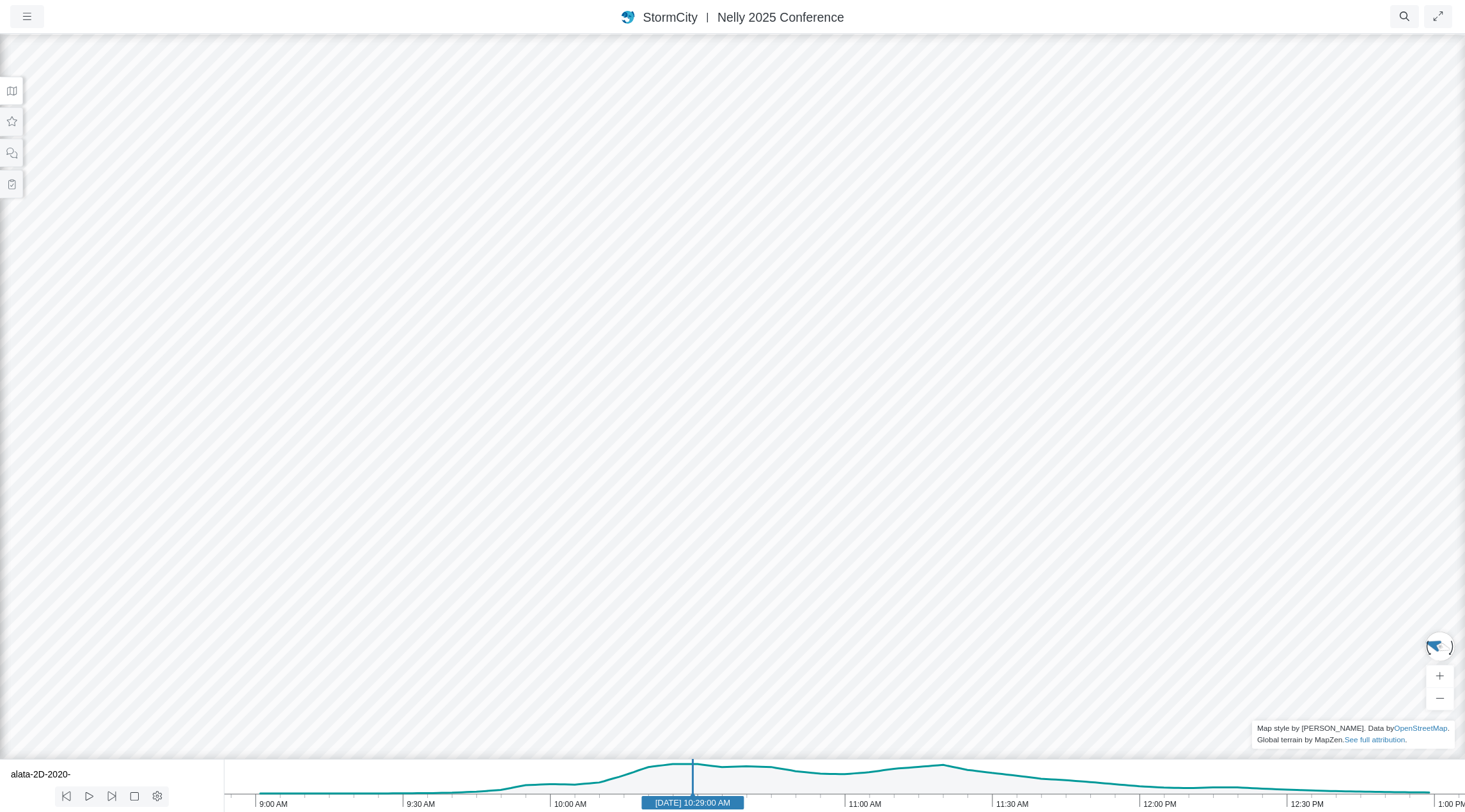
click at [777, 486] on div at bounding box center [732, 423] width 1465 height 780
drag, startPoint x: 666, startPoint y: 423, endPoint x: 827, endPoint y: 451, distance: 163.4
drag, startPoint x: 553, startPoint y: 390, endPoint x: 1154, endPoint y: 419, distance: 601.7
drag, startPoint x: 736, startPoint y: 491, endPoint x: 993, endPoint y: 483, distance: 257.1
click at [993, 483] on div at bounding box center [732, 423] width 1465 height 780
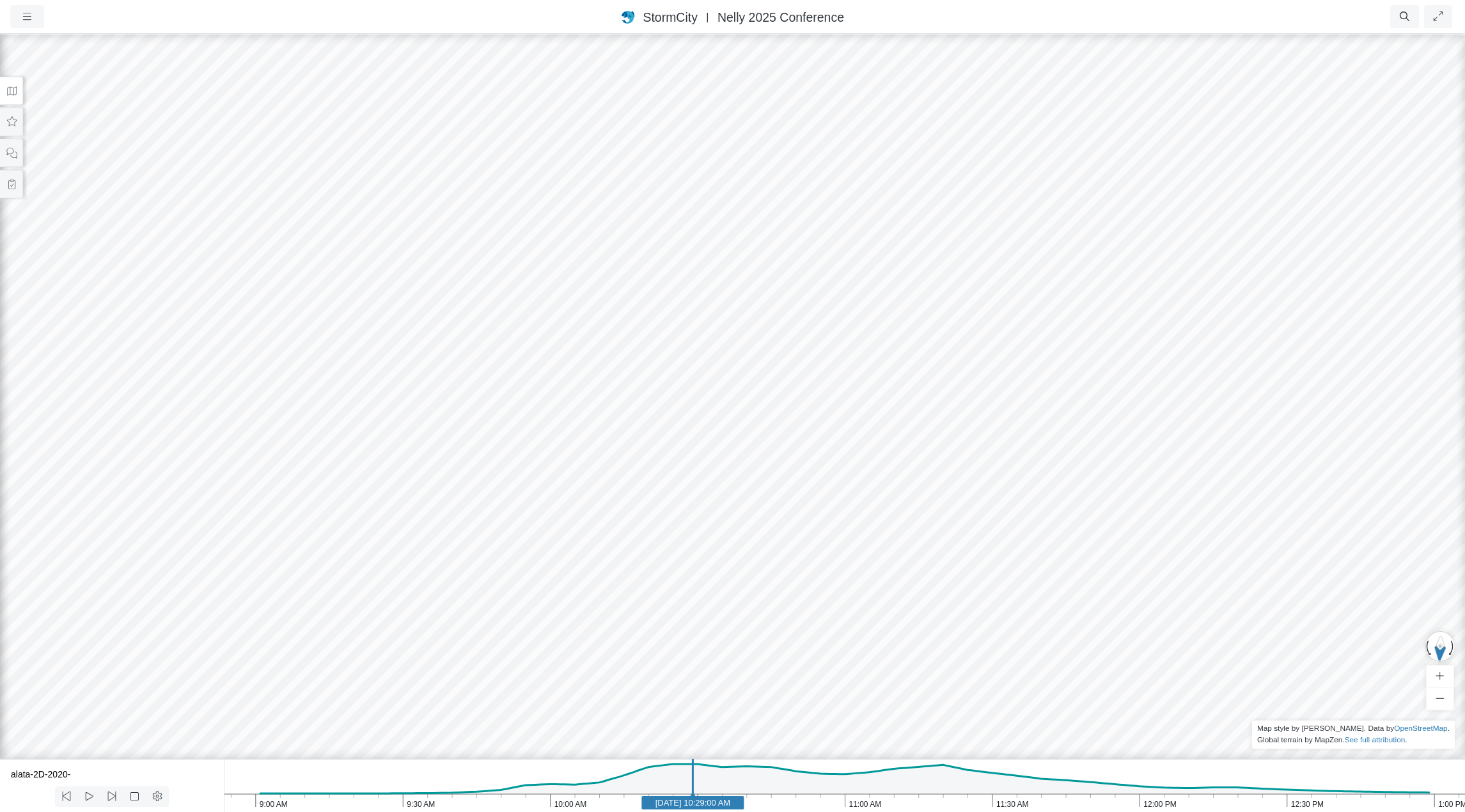
drag, startPoint x: 981, startPoint y: 246, endPoint x: 863, endPoint y: 615, distance: 387.4
click at [860, 624] on div at bounding box center [732, 423] width 1465 height 780
drag, startPoint x: 951, startPoint y: 457, endPoint x: 755, endPoint y: 546, distance: 215.3
click at [753, 549] on div at bounding box center [732, 423] width 1465 height 780
drag, startPoint x: 907, startPoint y: 549, endPoint x: 729, endPoint y: 334, distance: 279.1
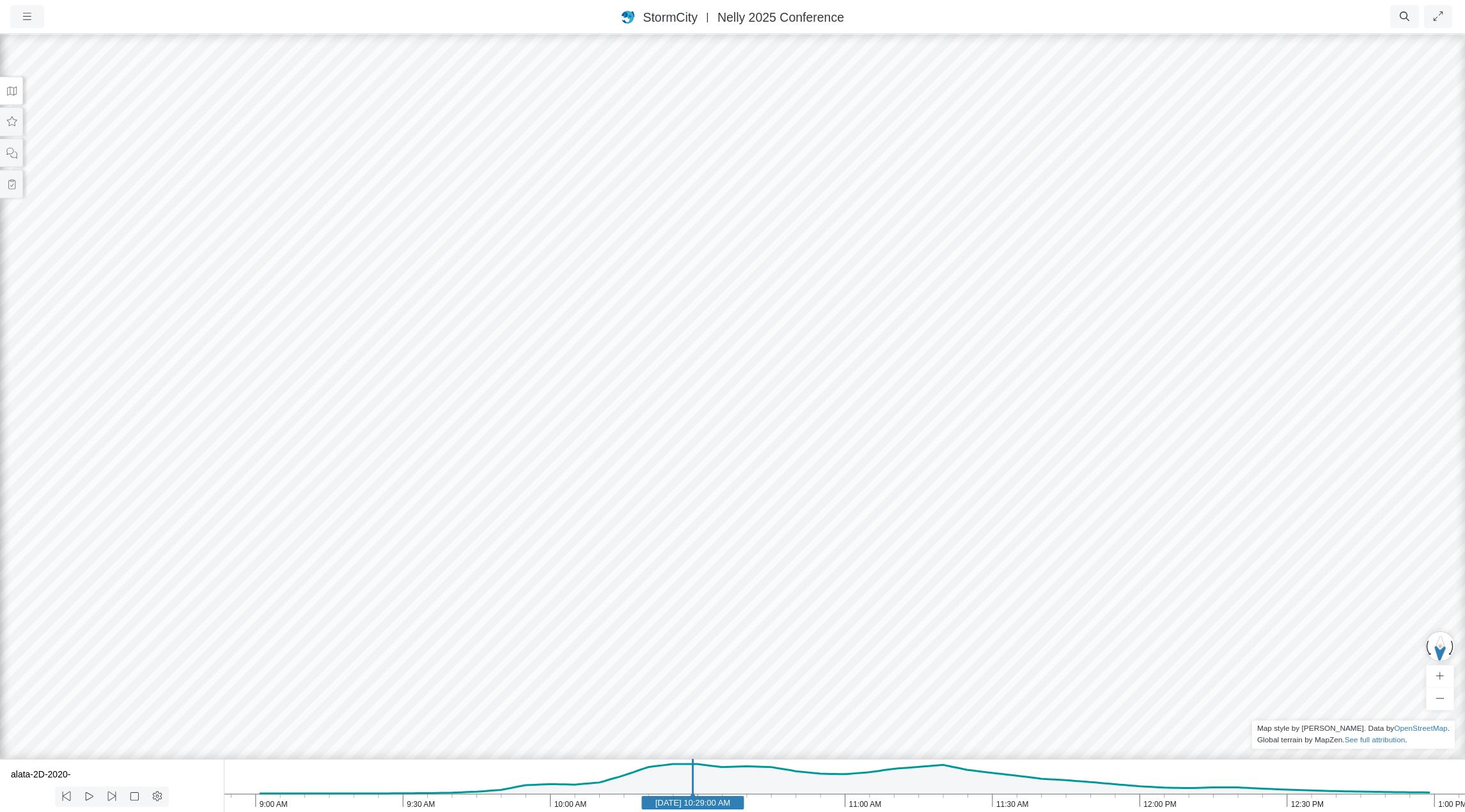
click at [729, 334] on div at bounding box center [732, 423] width 1465 height 780
drag, startPoint x: 587, startPoint y: 460, endPoint x: 1062, endPoint y: 453, distance: 475.1
drag, startPoint x: 750, startPoint y: 563, endPoint x: 851, endPoint y: 193, distance: 383.5
click at [851, 193] on div at bounding box center [732, 423] width 1465 height 780
drag, startPoint x: 933, startPoint y: 559, endPoint x: 768, endPoint y: 124, distance: 465.2
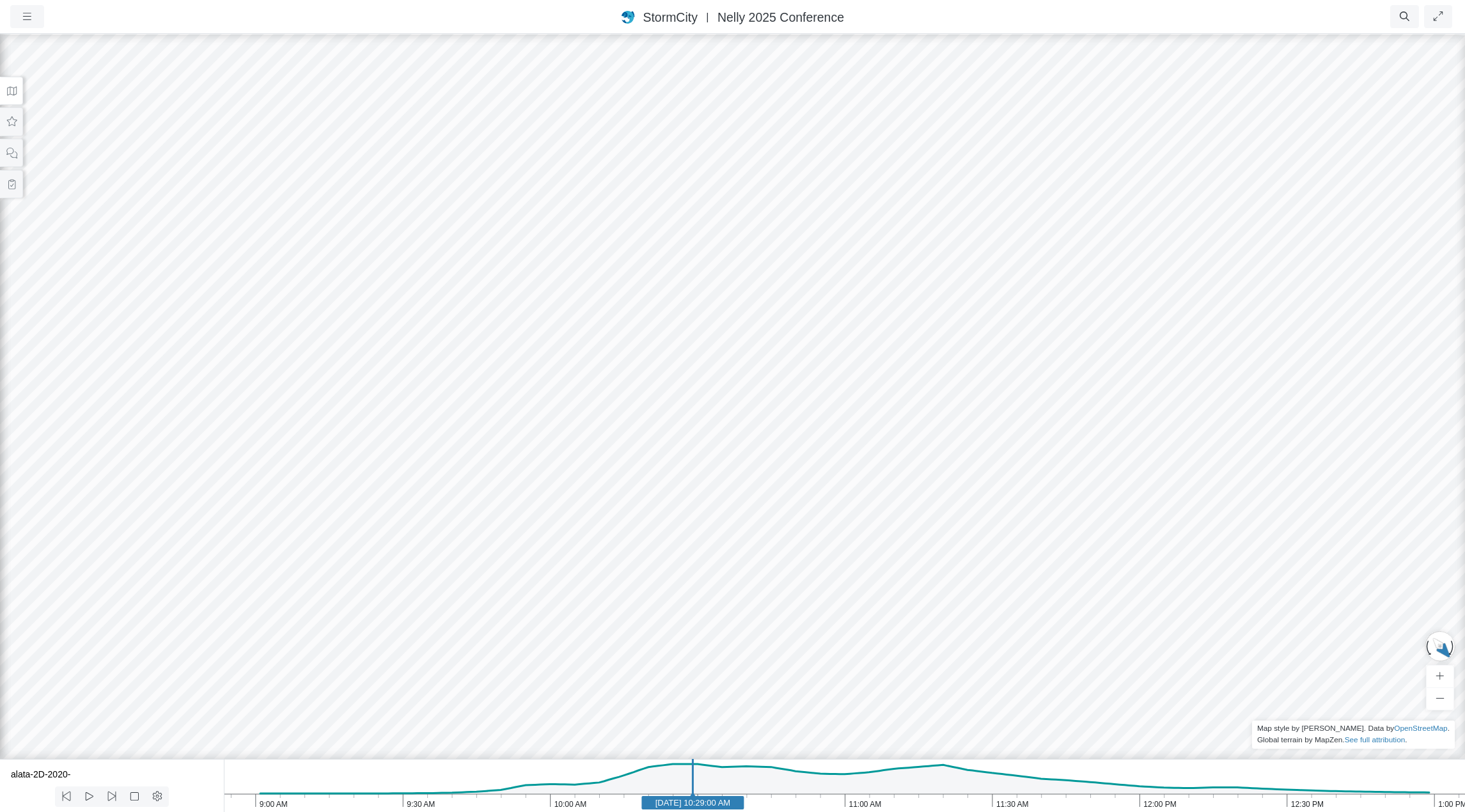
click at [768, 124] on div at bounding box center [732, 423] width 1465 height 780
drag, startPoint x: 654, startPoint y: 456, endPoint x: 872, endPoint y: 473, distance: 218.7
click at [872, 473] on div at bounding box center [732, 423] width 1465 height 780
drag, startPoint x: 877, startPoint y: 489, endPoint x: 174, endPoint y: 458, distance: 703.7
drag, startPoint x: 863, startPoint y: 496, endPoint x: 756, endPoint y: 473, distance: 109.4
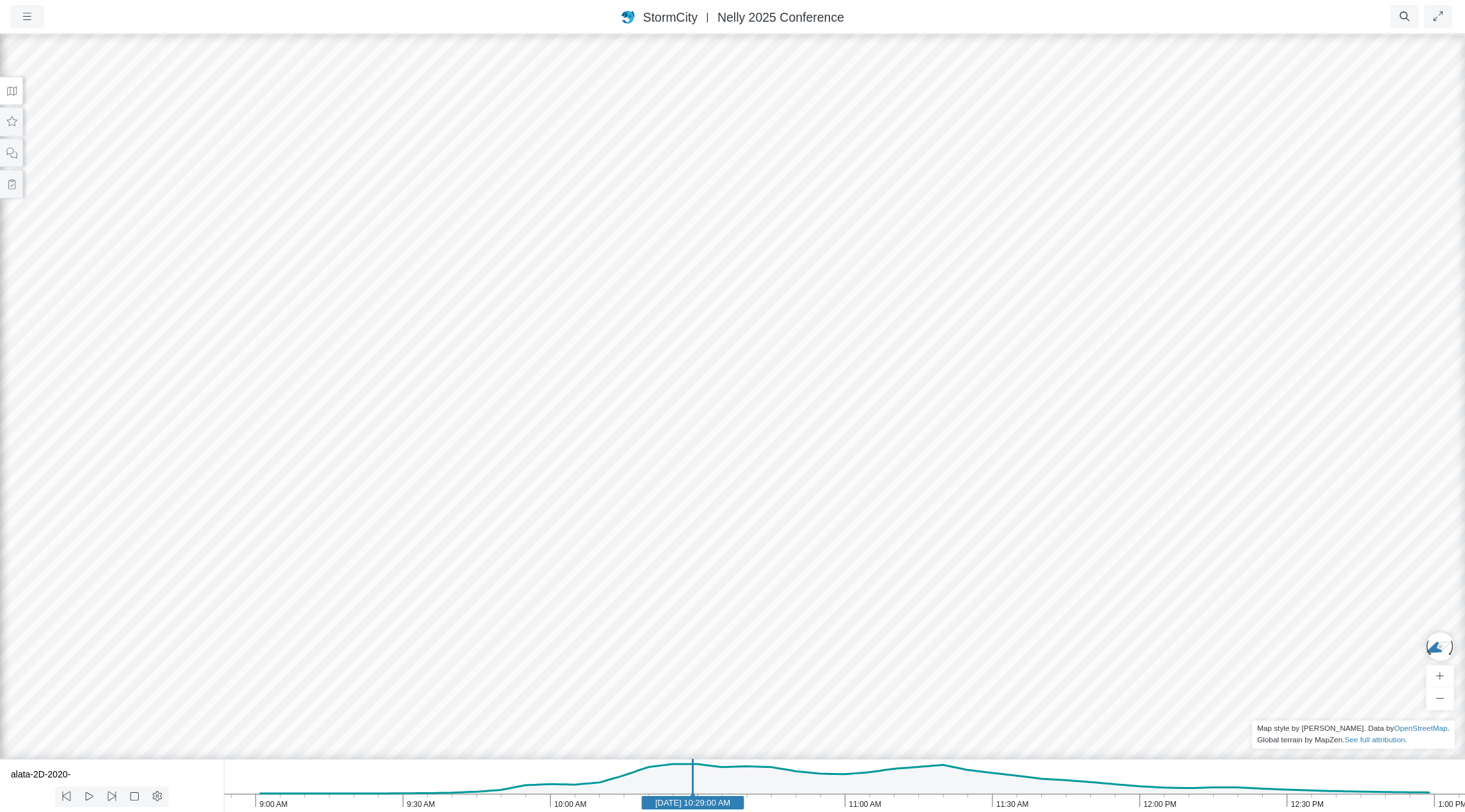
drag, startPoint x: 816, startPoint y: 487, endPoint x: 538, endPoint y: 479, distance: 278.1
drag, startPoint x: 550, startPoint y: 470, endPoint x: 460, endPoint y: 514, distance: 100.2
drag, startPoint x: 1143, startPoint y: 456, endPoint x: 738, endPoint y: 566, distance: 419.7
click at [738, 566] on div at bounding box center [732, 423] width 1465 height 780
drag, startPoint x: 931, startPoint y: 536, endPoint x: 678, endPoint y: 490, distance: 257.1
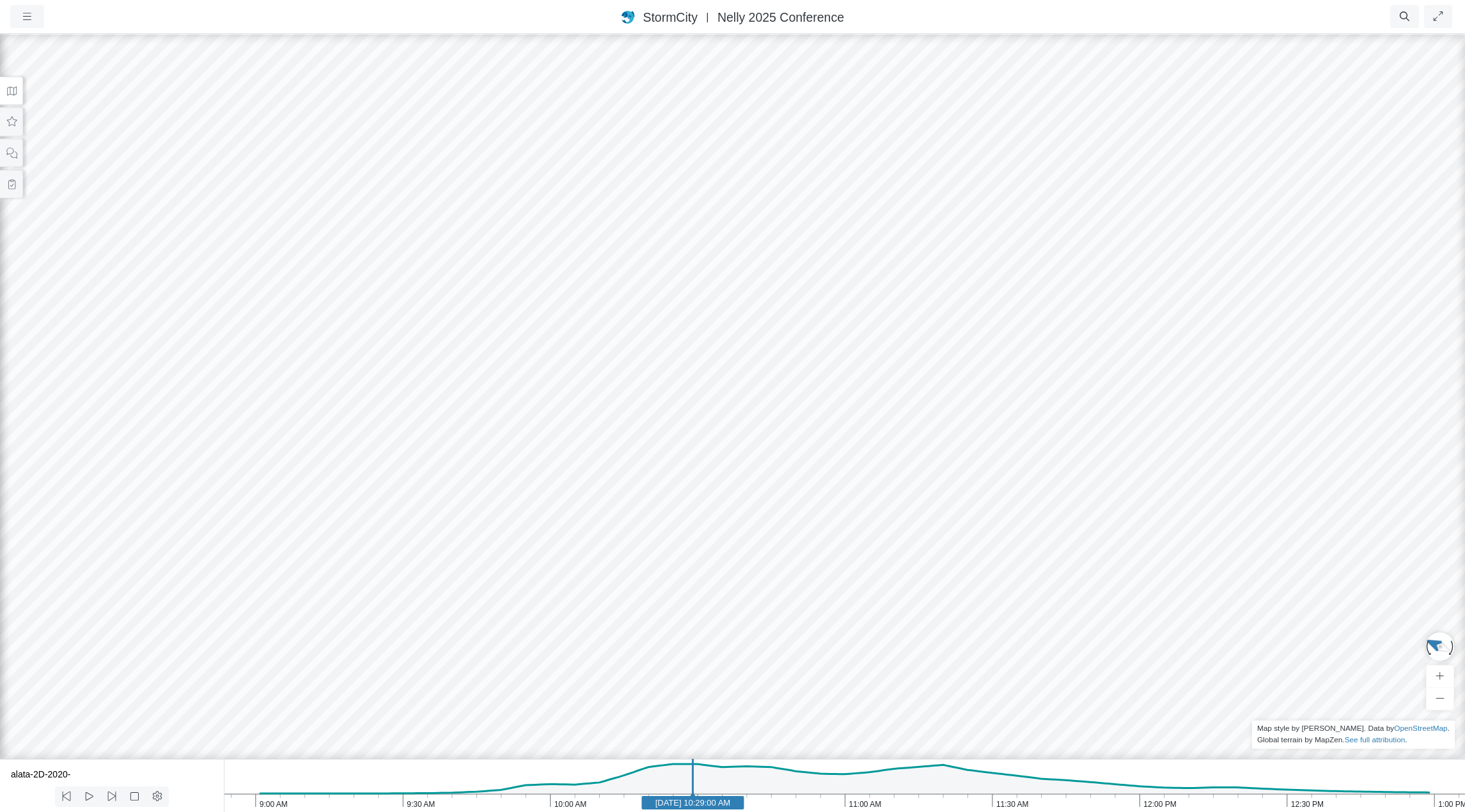
drag, startPoint x: 756, startPoint y: 506, endPoint x: 957, endPoint y: 577, distance: 213.2
drag, startPoint x: 795, startPoint y: 577, endPoint x: 955, endPoint y: 505, distance: 175.5
drag, startPoint x: 995, startPoint y: 646, endPoint x: 577, endPoint y: 628, distance: 418.4
drag, startPoint x: 802, startPoint y: 594, endPoint x: 426, endPoint y: 638, distance: 378.6
drag, startPoint x: 418, startPoint y: 633, endPoint x: 811, endPoint y: 651, distance: 393.4
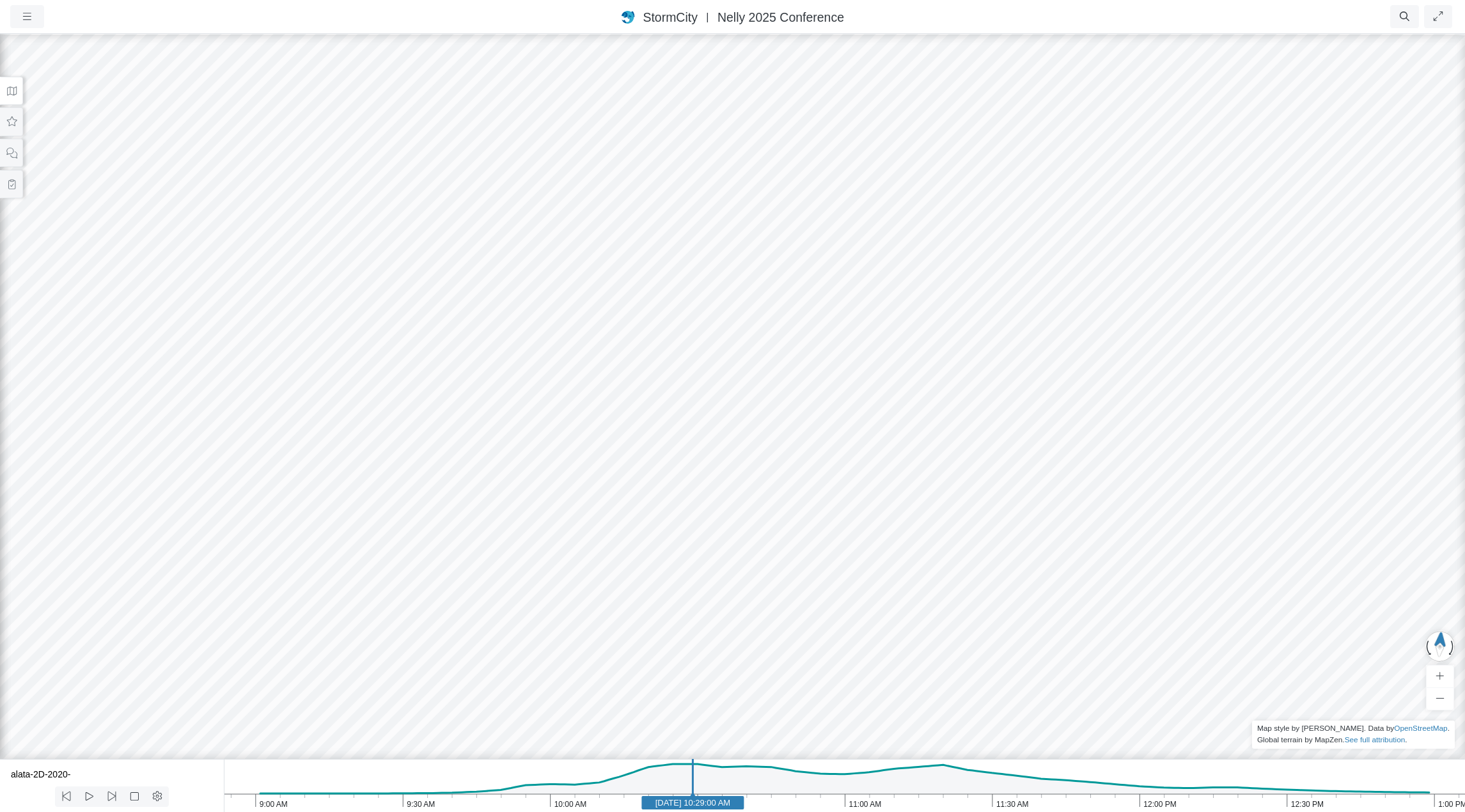
click at [811, 651] on div at bounding box center [732, 423] width 1465 height 780
